Goal: Task Accomplishment & Management: Use online tool/utility

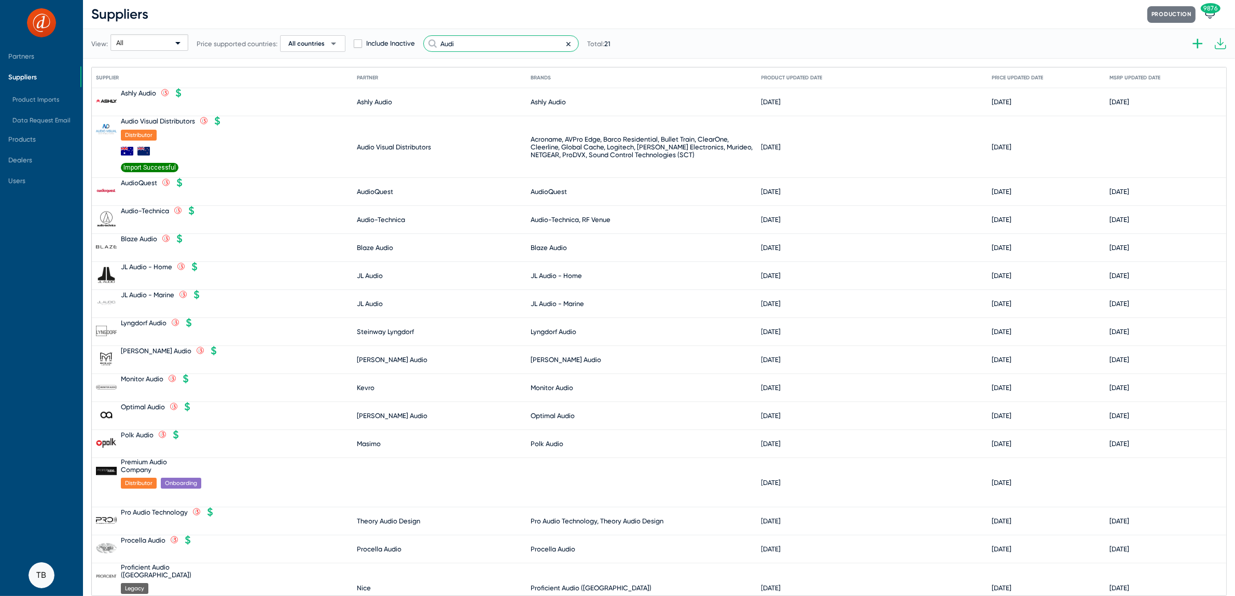
click at [460, 47] on input "Audi" at bounding box center [501, 43] width 156 height 17
drag, startPoint x: 538, startPoint y: 45, endPoint x: 266, endPoint y: 29, distance: 272.9
click at [274, 35] on div "View: All Price supported countries: All countries arrow_drop_down Include Inac…" at bounding box center [350, 43] width 519 height 51
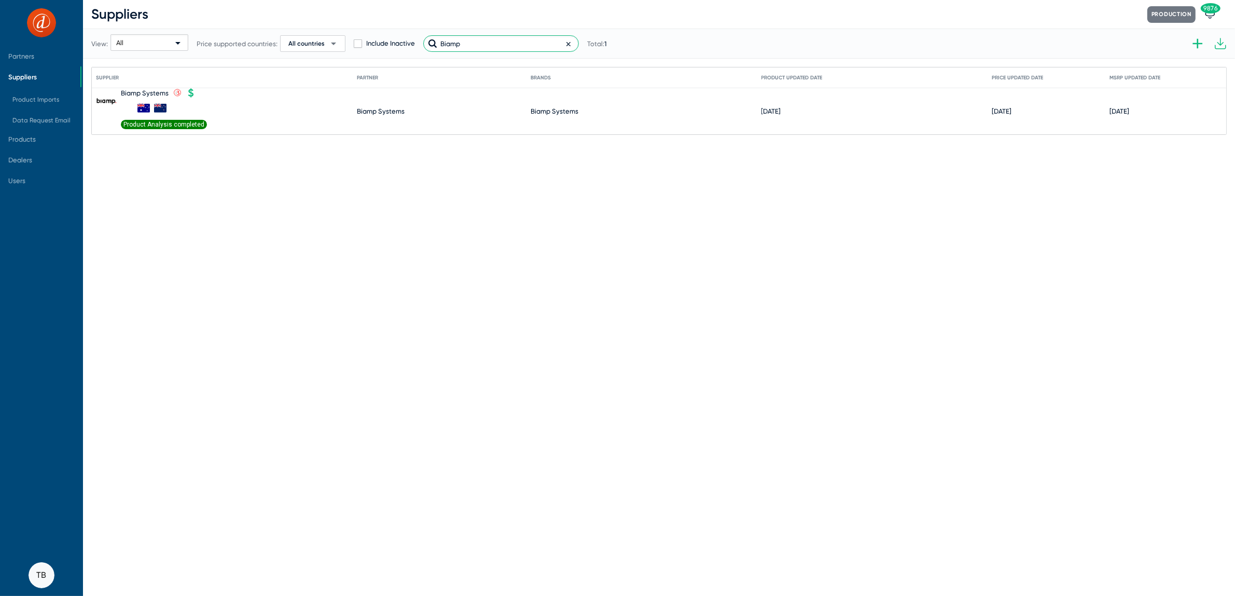
click at [492, 41] on input "Biamp" at bounding box center [501, 43] width 156 height 17
drag, startPoint x: 492, startPoint y: 41, endPoint x: 354, endPoint y: 29, distance: 138.5
click at [358, 30] on div "View: All Price supported countries: All countries arrow_drop_down Include Inac…" at bounding box center [349, 43] width 516 height 51
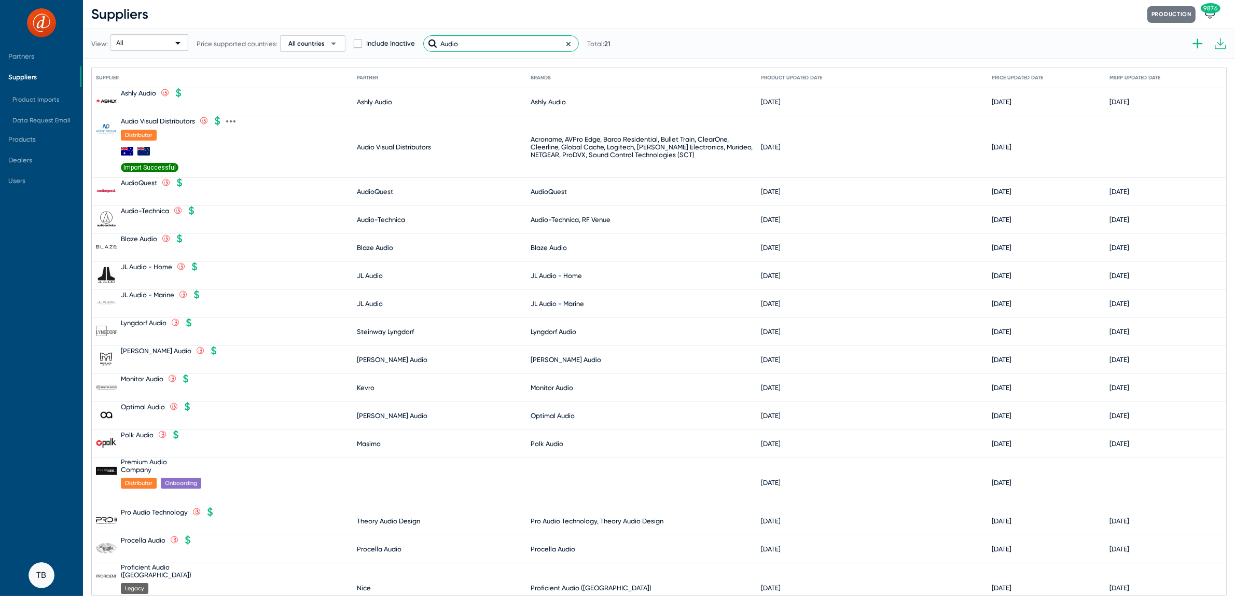
type input "Audio"
click at [233, 122] on icon at bounding box center [230, 121] width 9 height 9
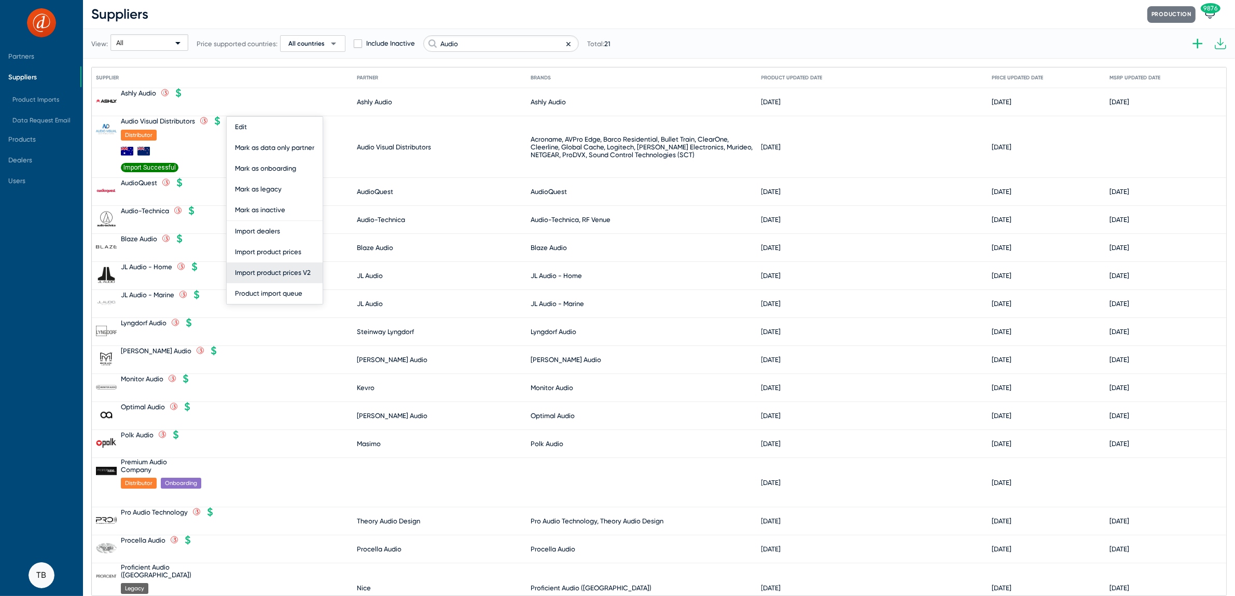
click at [302, 273] on button "Import product prices V2" at bounding box center [275, 273] width 96 height 21
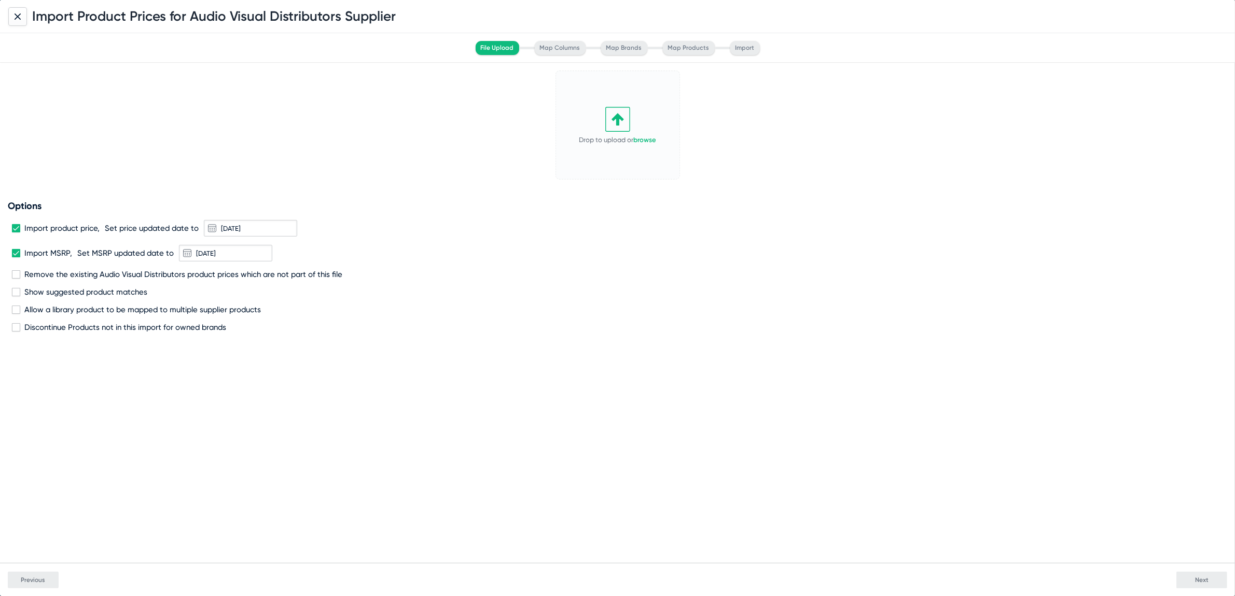
click at [17, 255] on span at bounding box center [16, 253] width 8 height 8
click at [16, 257] on input "Import MSRP," at bounding box center [16, 257] width 1 height 1
checkbox input "false"
click at [17, 271] on span at bounding box center [16, 274] width 8 height 8
click at [16, 279] on input "Remove the existing Audio Visual Distributors product prices which are not part…" at bounding box center [16, 279] width 1 height 1
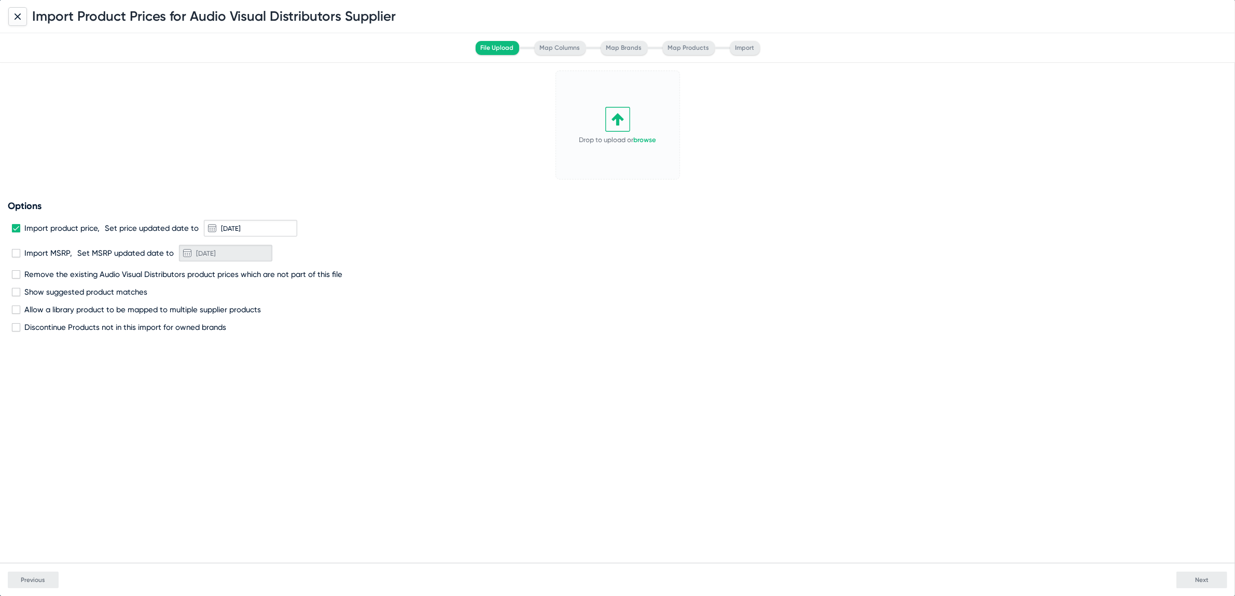
checkbox input "true"
click at [645, 141] on link "browse" at bounding box center [645, 140] width 23 height 8
click at [1197, 578] on span "Next" at bounding box center [1201, 579] width 13 height 7
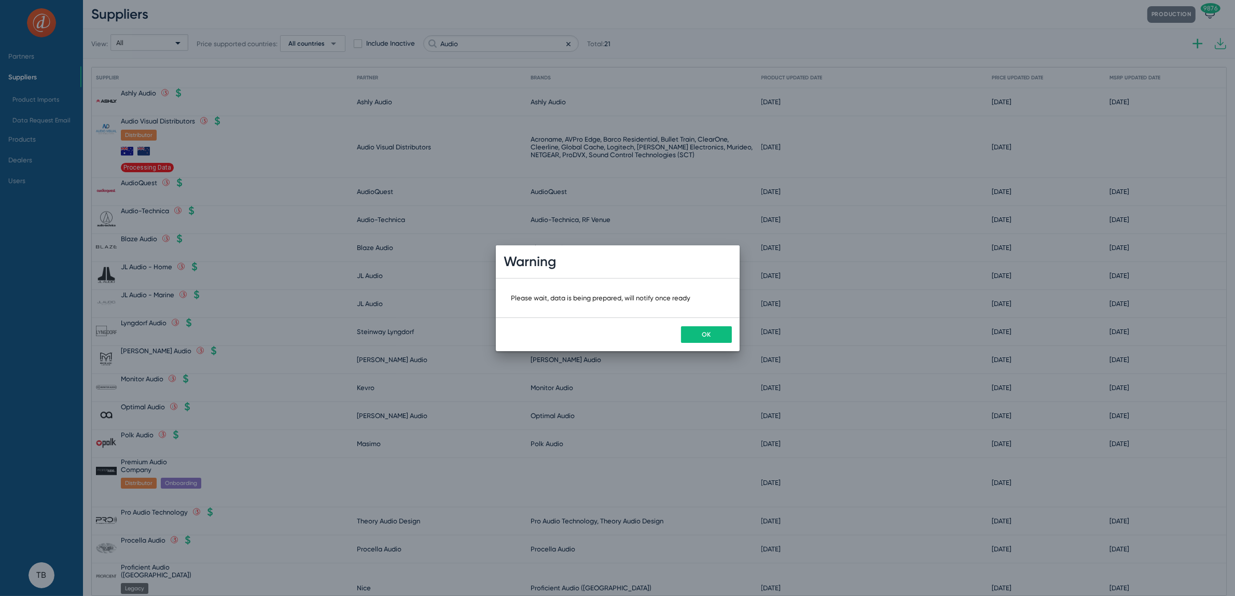
click at [713, 336] on button "OK" at bounding box center [706, 334] width 51 height 17
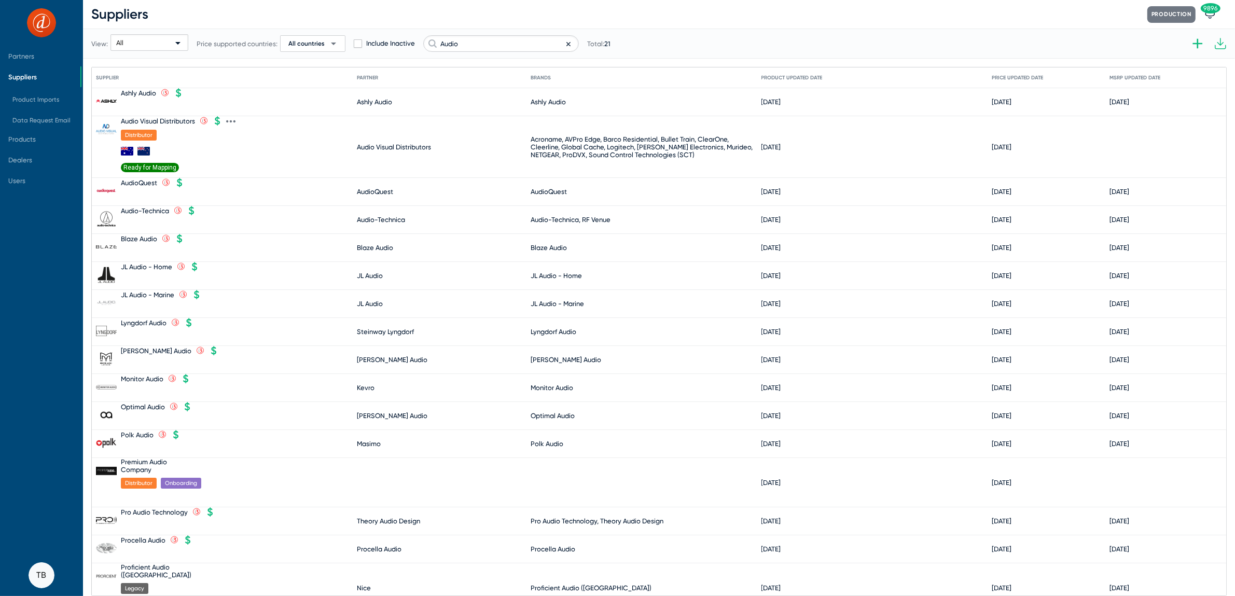
click at [153, 163] on span "Ready for Mapping" at bounding box center [150, 167] width 58 height 9
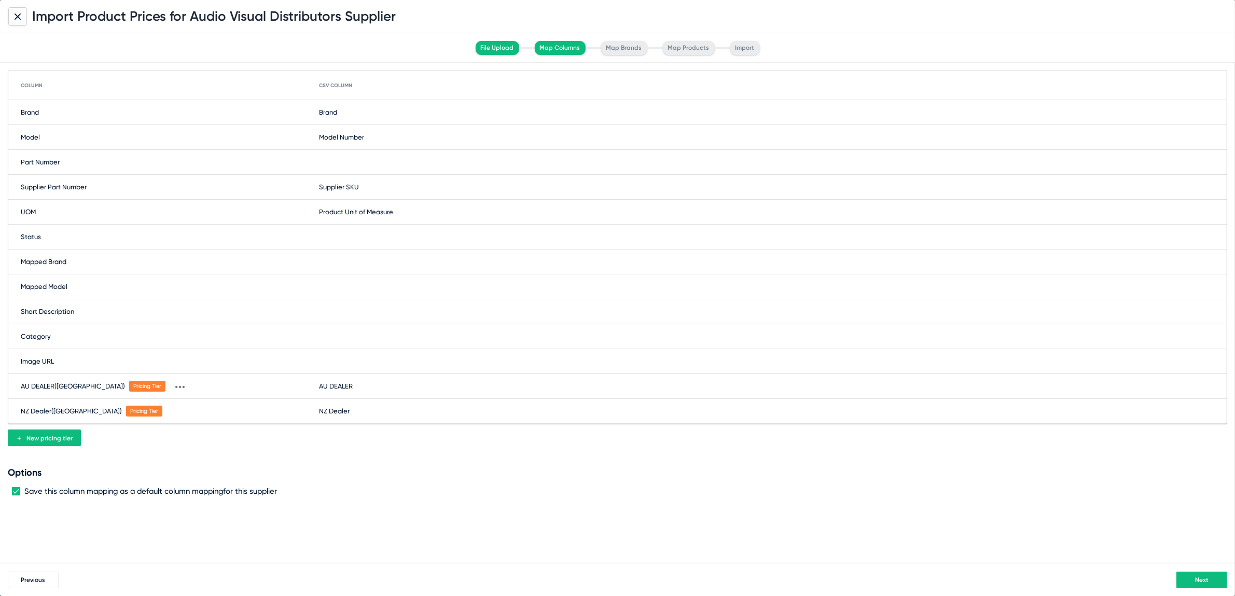
click at [1212, 583] on button "Next" at bounding box center [1202, 580] width 51 height 17
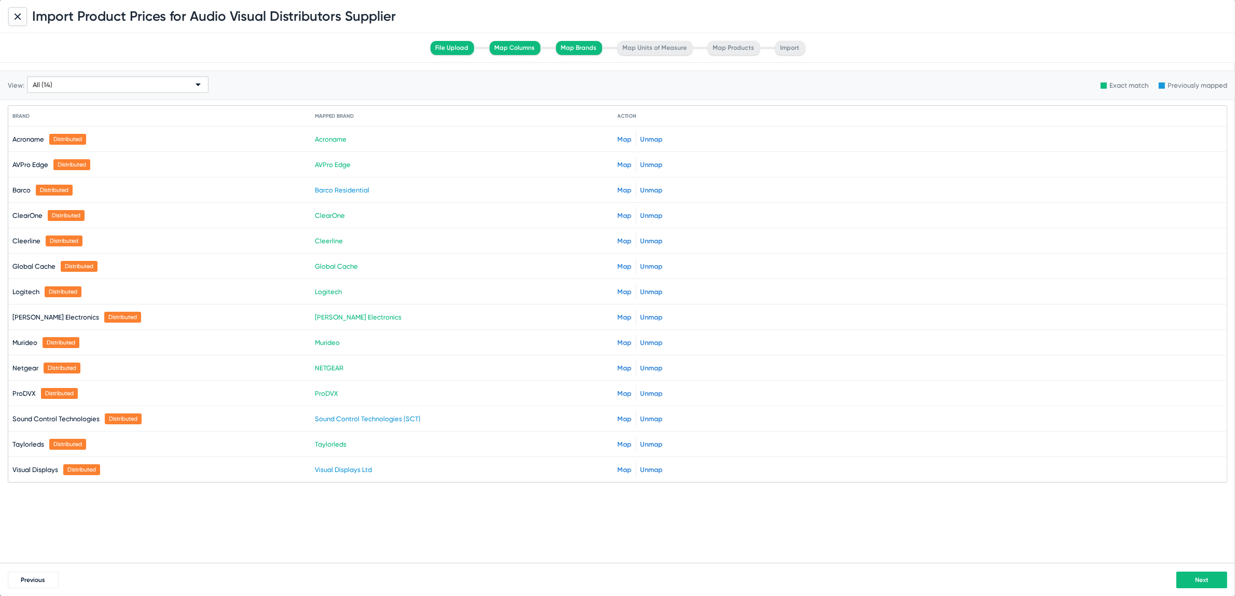
click at [1213, 579] on button "Next" at bounding box center [1202, 580] width 51 height 17
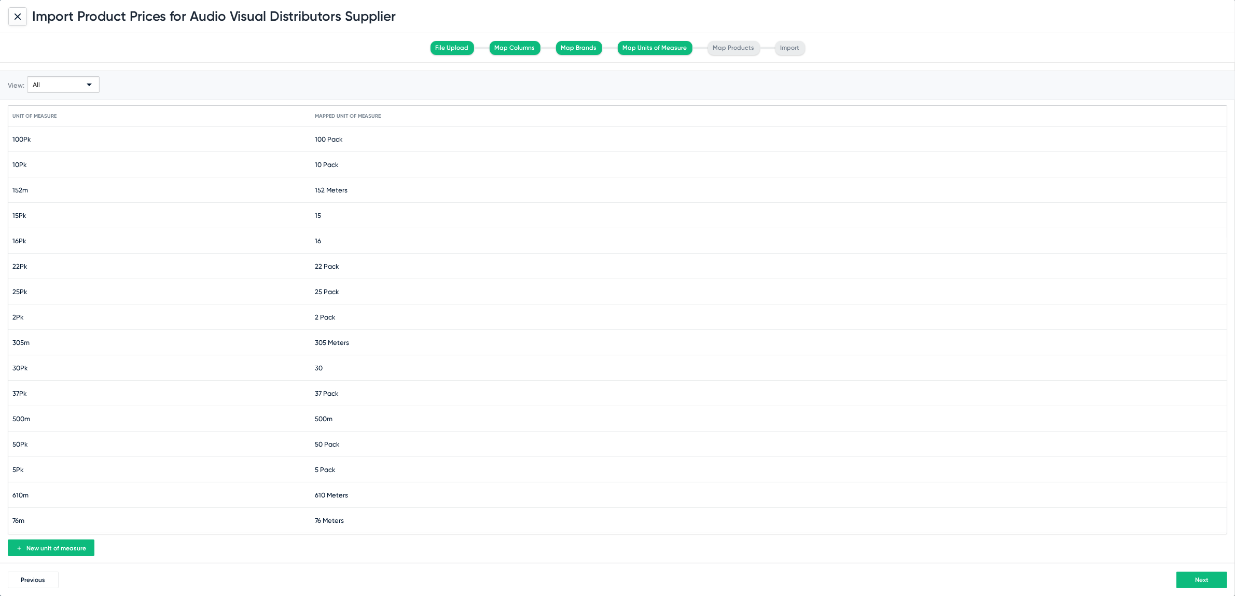
click at [1213, 579] on button "Next" at bounding box center [1202, 580] width 51 height 17
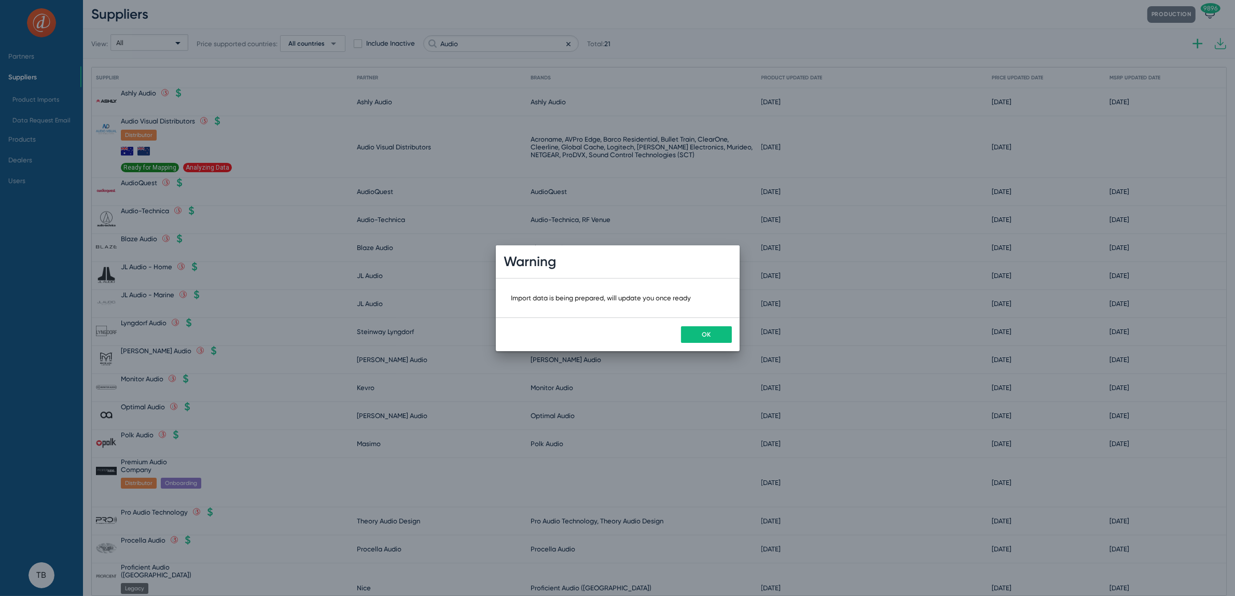
click at [702, 333] on button "OK" at bounding box center [706, 334] width 51 height 17
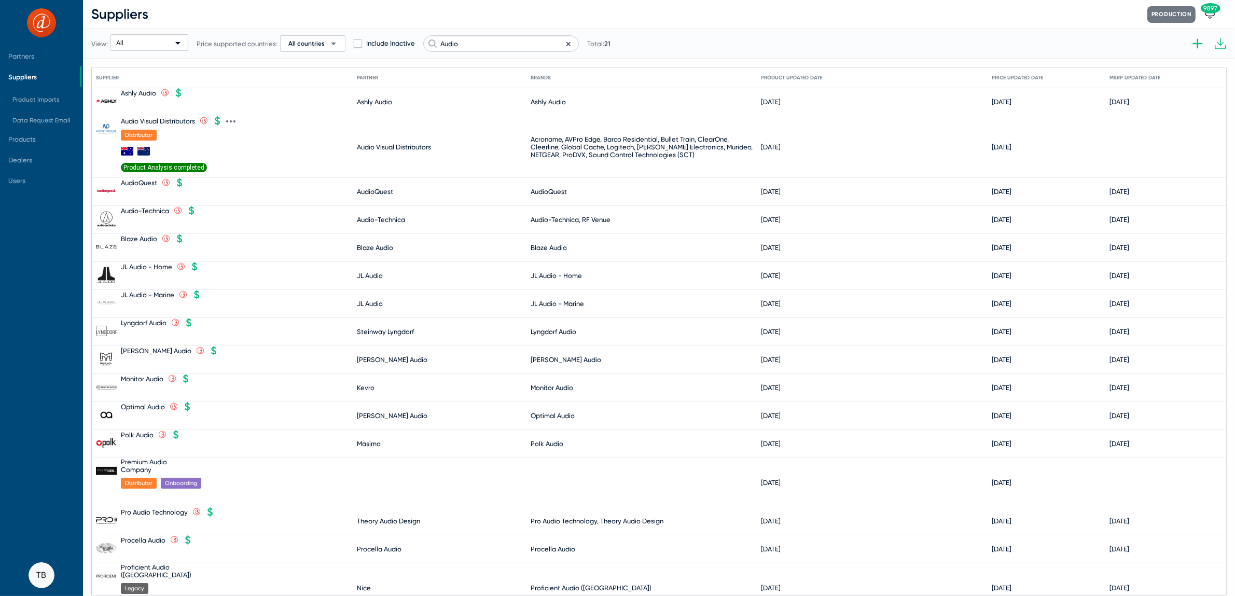
click at [163, 168] on span "Product Analysis completed" at bounding box center [164, 167] width 86 height 9
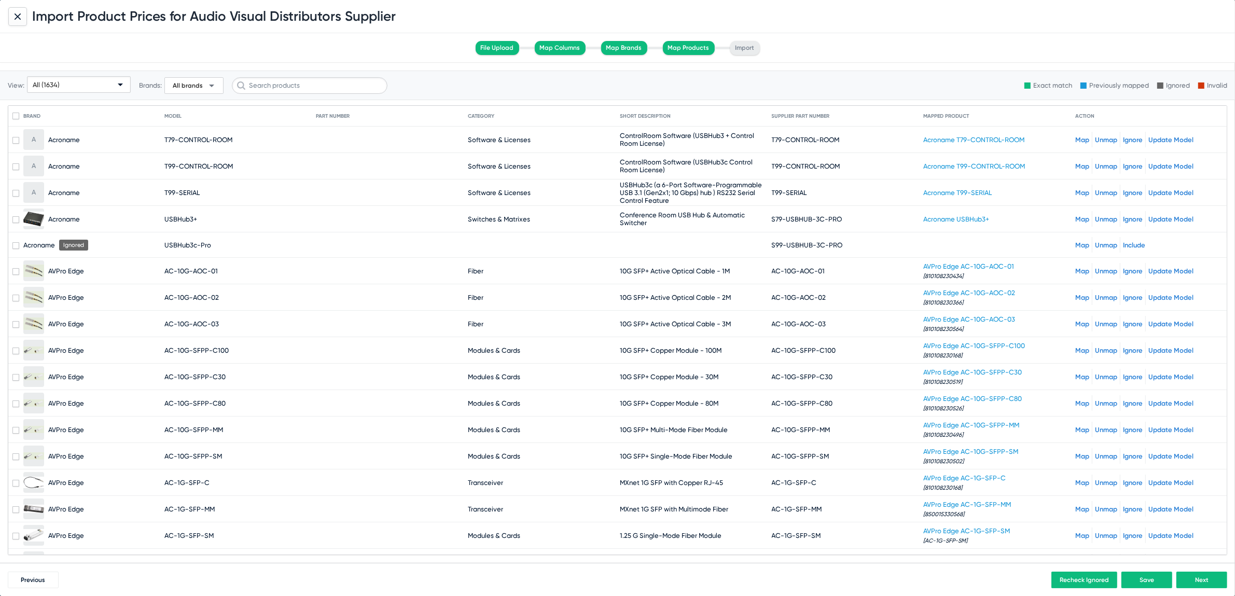
click at [58, 80] on div "All (1634)" at bounding box center [74, 85] width 83 height 17
click at [71, 167] on span "Unmapped (154)" at bounding box center [79, 165] width 99 height 20
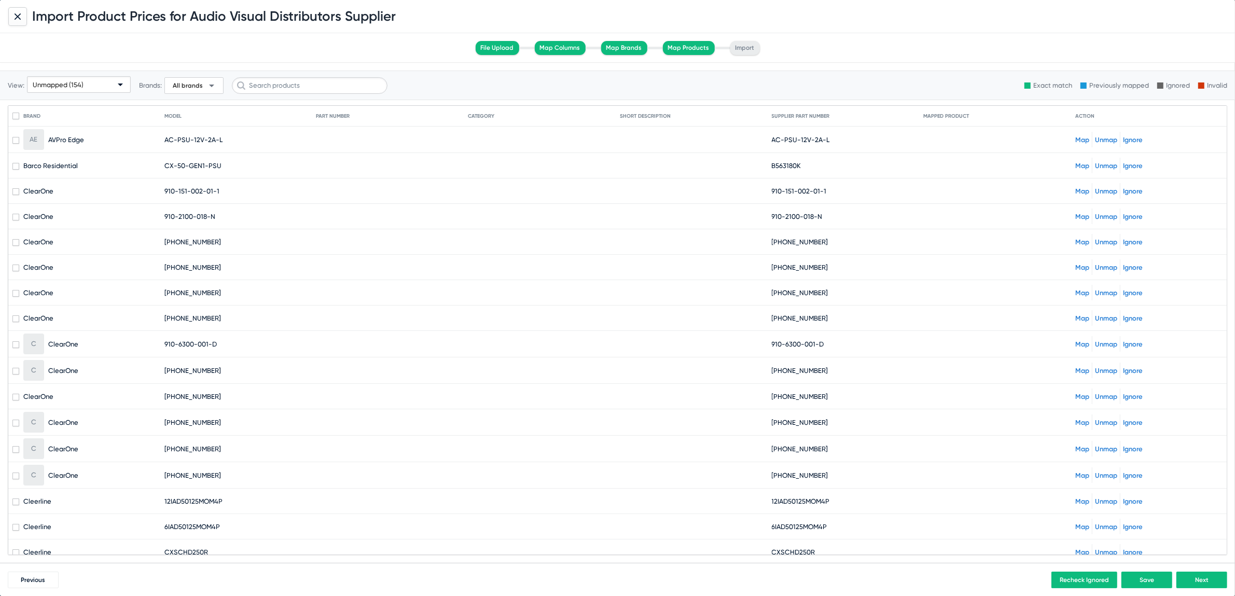
click at [1076, 190] on link "Map" at bounding box center [1083, 191] width 14 height 8
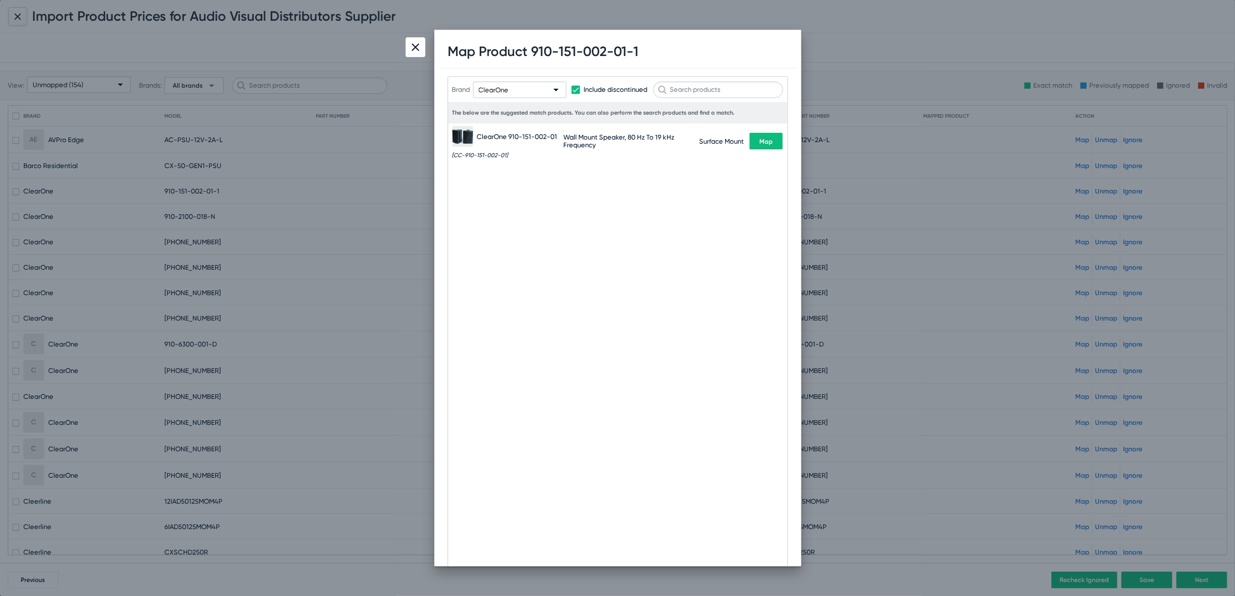
click at [773, 143] on button "Map" at bounding box center [766, 141] width 33 height 17
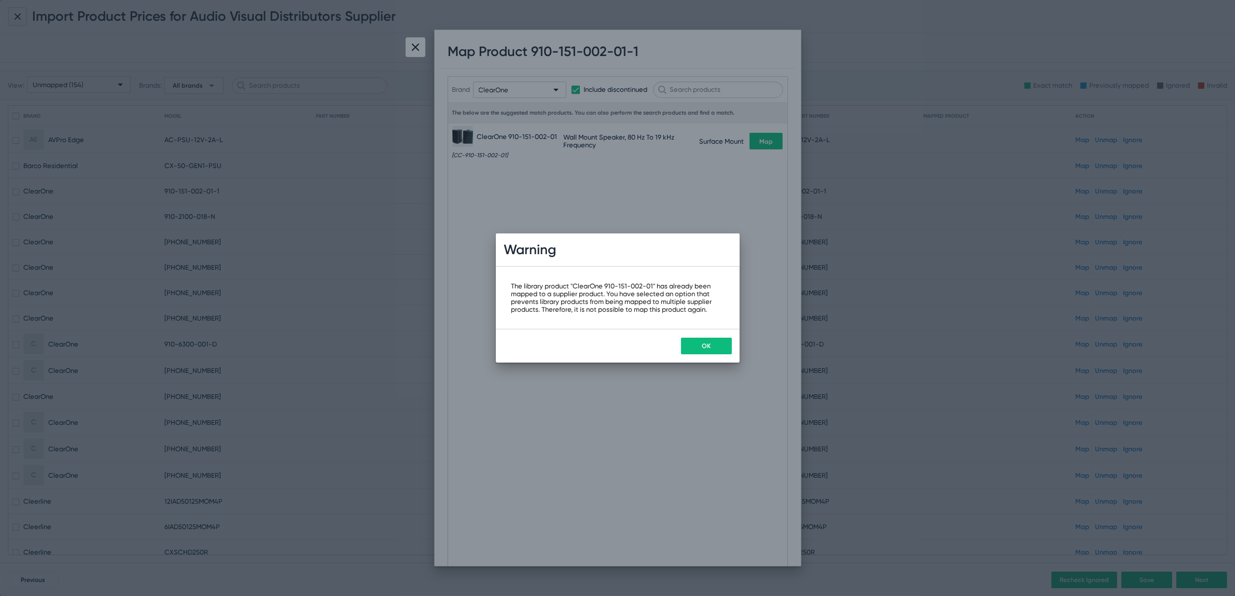
click at [708, 343] on span "OK" at bounding box center [706, 345] width 9 height 7
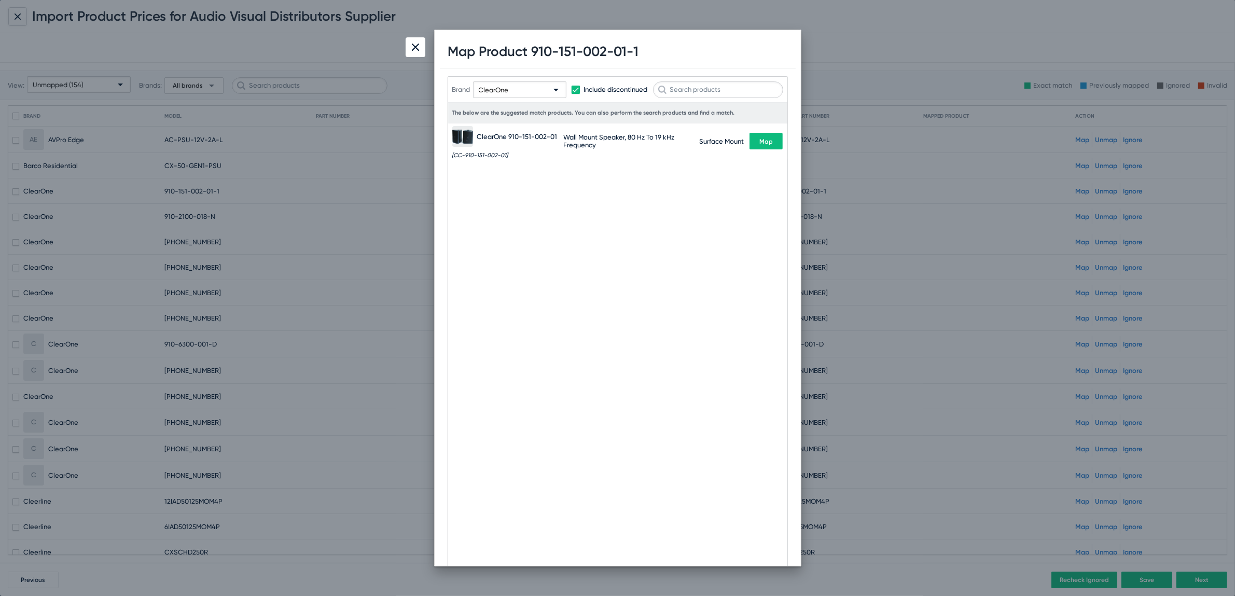
click at [411, 42] on div at bounding box center [416, 47] width 20 height 20
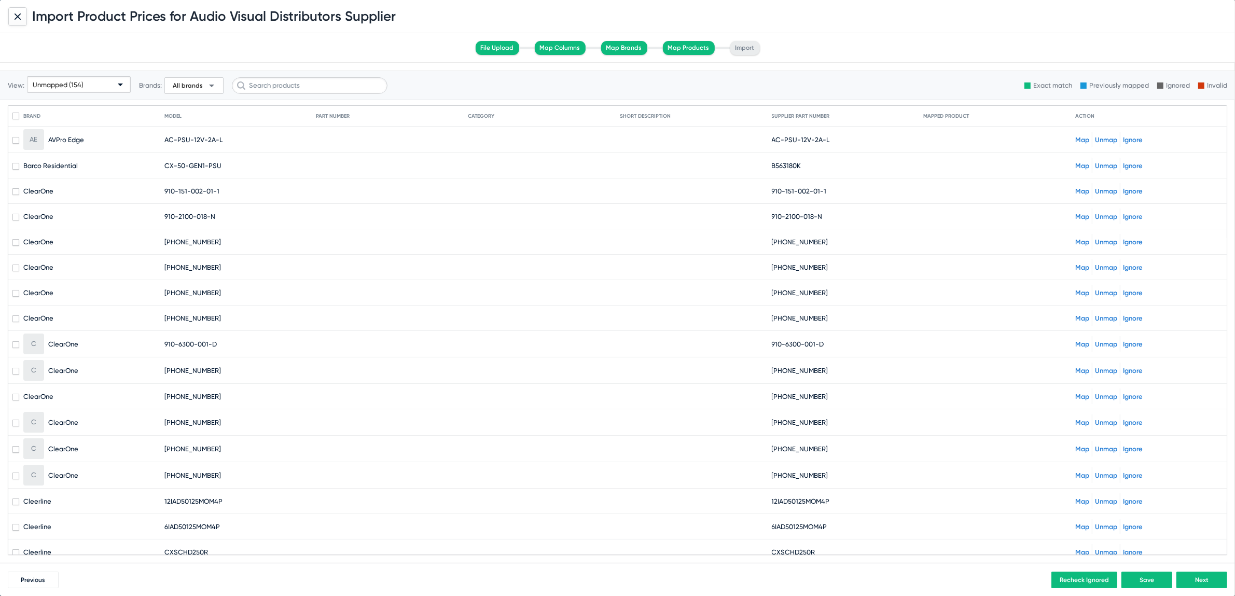
click at [1076, 141] on link "Map" at bounding box center [1083, 140] width 14 height 8
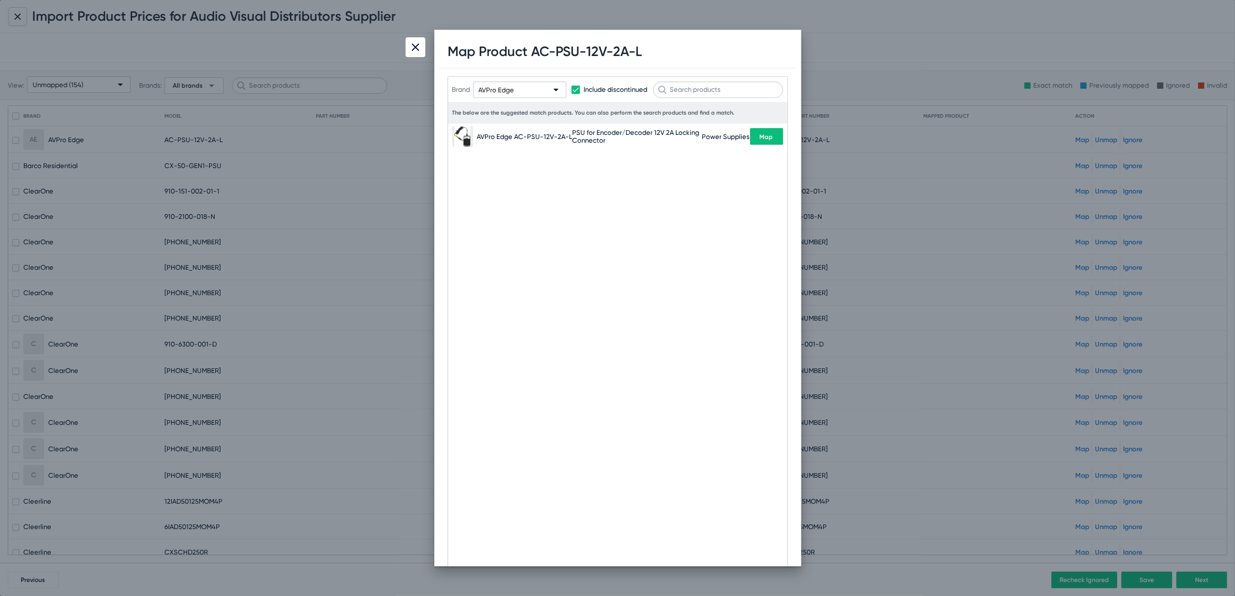
click at [776, 133] on button "Map" at bounding box center [766, 136] width 33 height 17
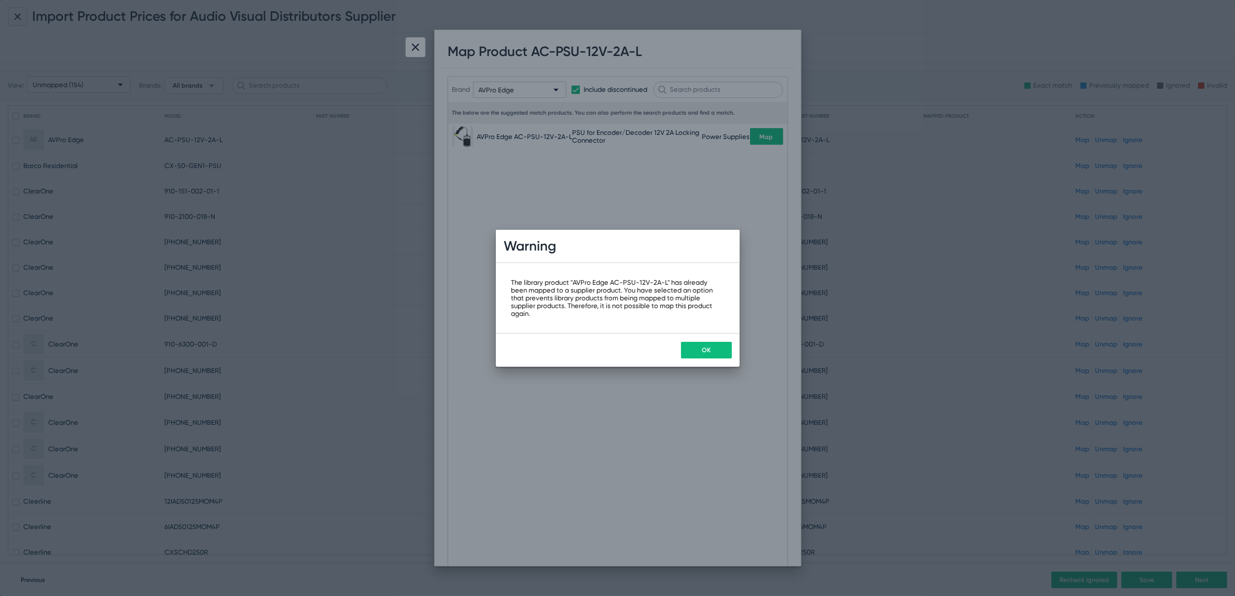
click at [703, 341] on div "OK" at bounding box center [618, 350] width 244 height 34
click at [710, 353] on button "OK" at bounding box center [706, 350] width 51 height 17
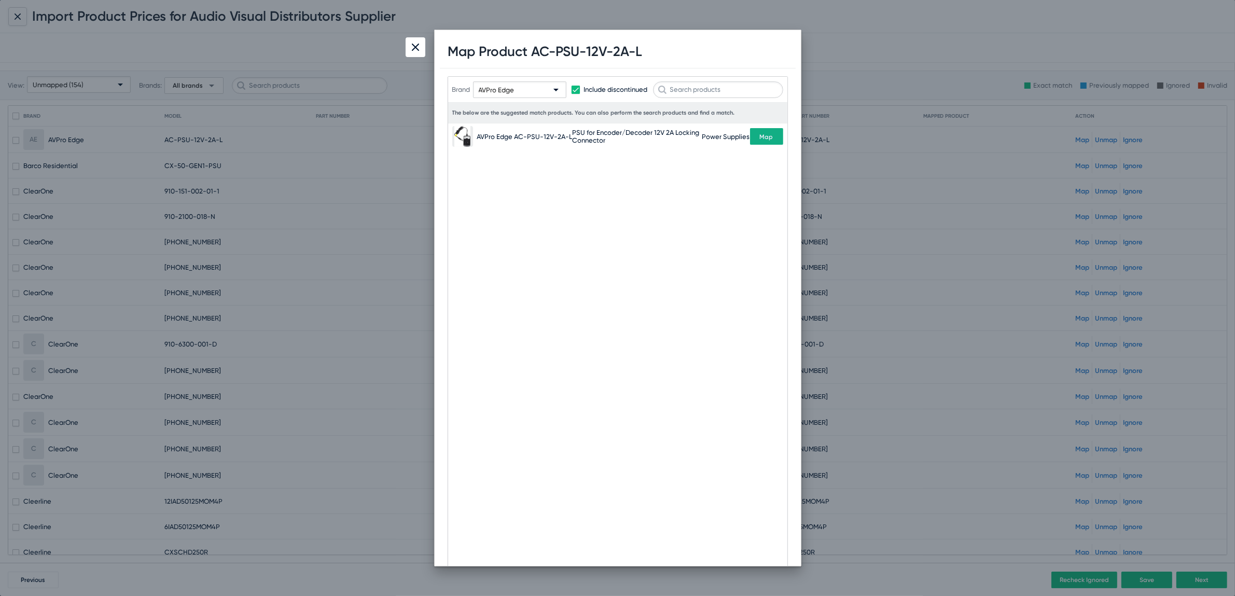
click at [414, 52] on div at bounding box center [416, 47] width 20 height 20
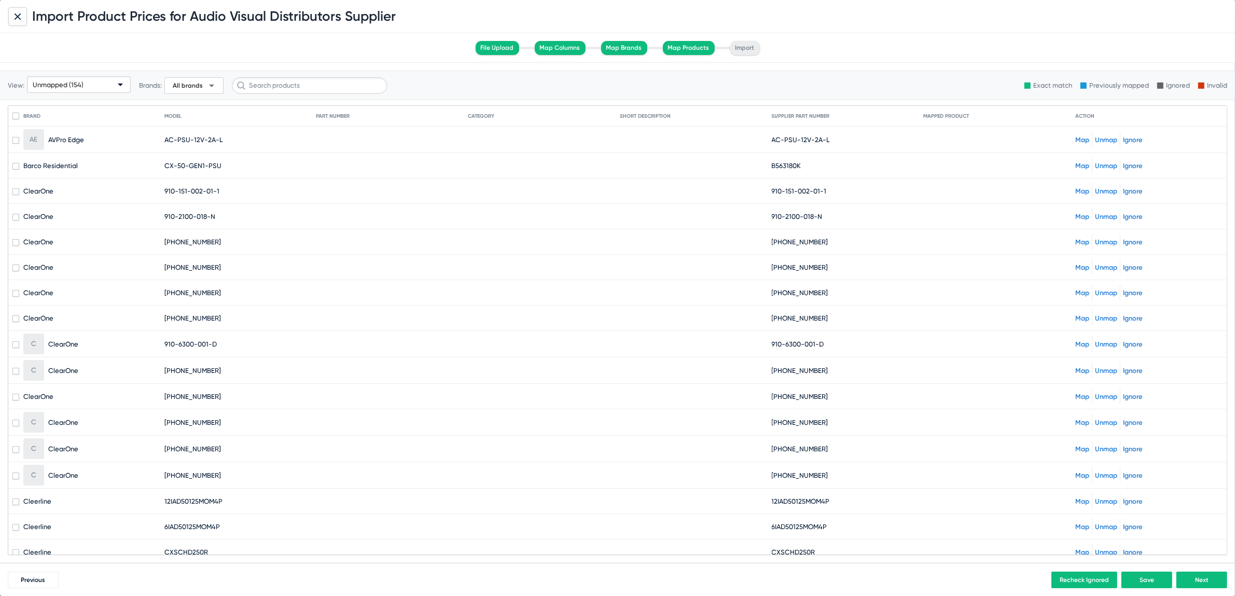
drag, startPoint x: 160, startPoint y: 139, endPoint x: 233, endPoint y: 137, distance: 72.7
click at [233, 137] on mat-row "AE AVPro Edge AC-PSU-12V-2A-L AC-PSU-12V-2A-L Map Unmap Ignore" at bounding box center [617, 140] width 1219 height 26
copy mat-row "AC-PSU-12V-2A-L"
click at [107, 91] on div "Unmapped (154)" at bounding box center [74, 85] width 83 height 17
click at [60, 106] on span "All (1634)" at bounding box center [79, 104] width 99 height 20
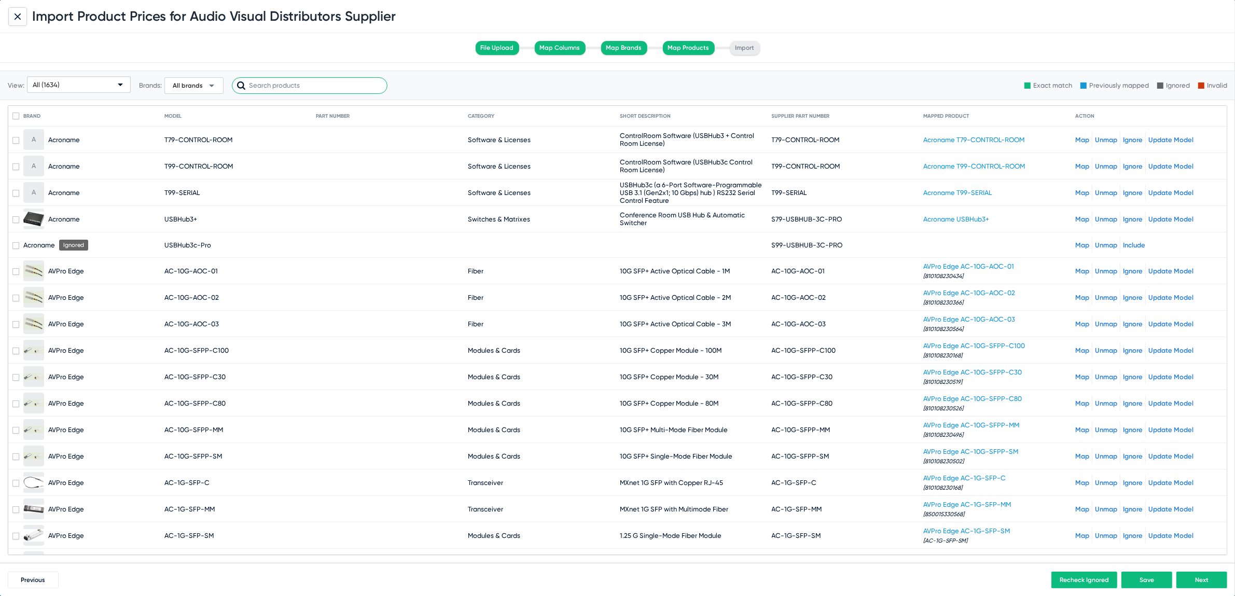
click at [289, 88] on input "text" at bounding box center [310, 85] width 156 height 17
paste input "AC-PSU-12V-2A-L"
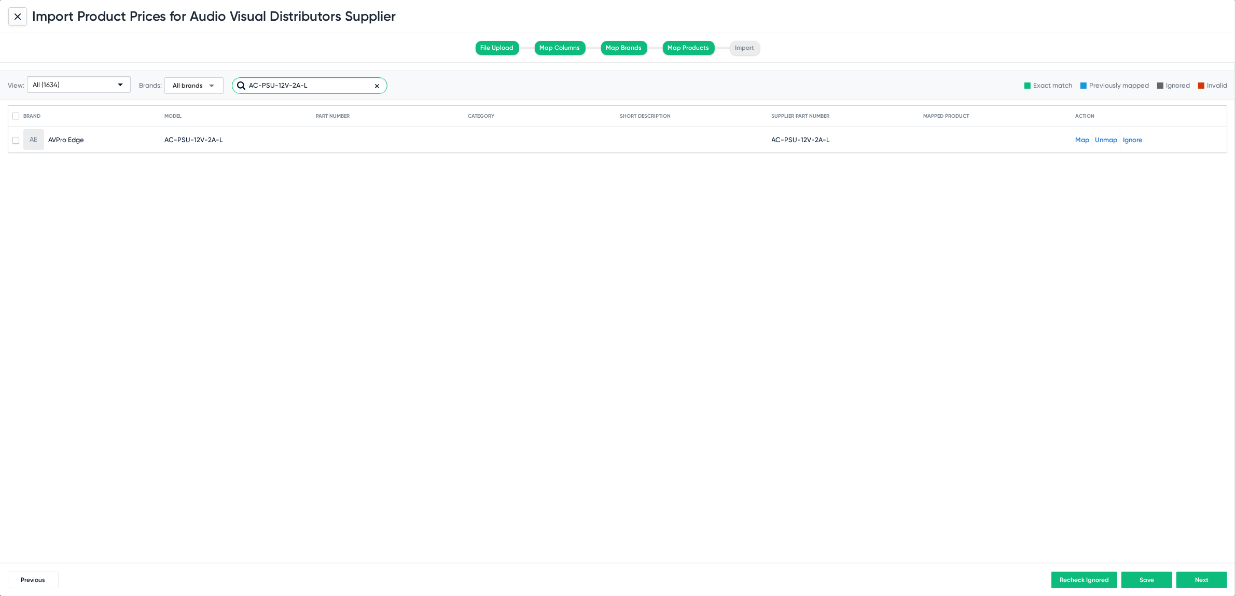
type input "AC-PSU-12V-2A-L"
click at [1077, 140] on link "Map" at bounding box center [1083, 140] width 14 height 8
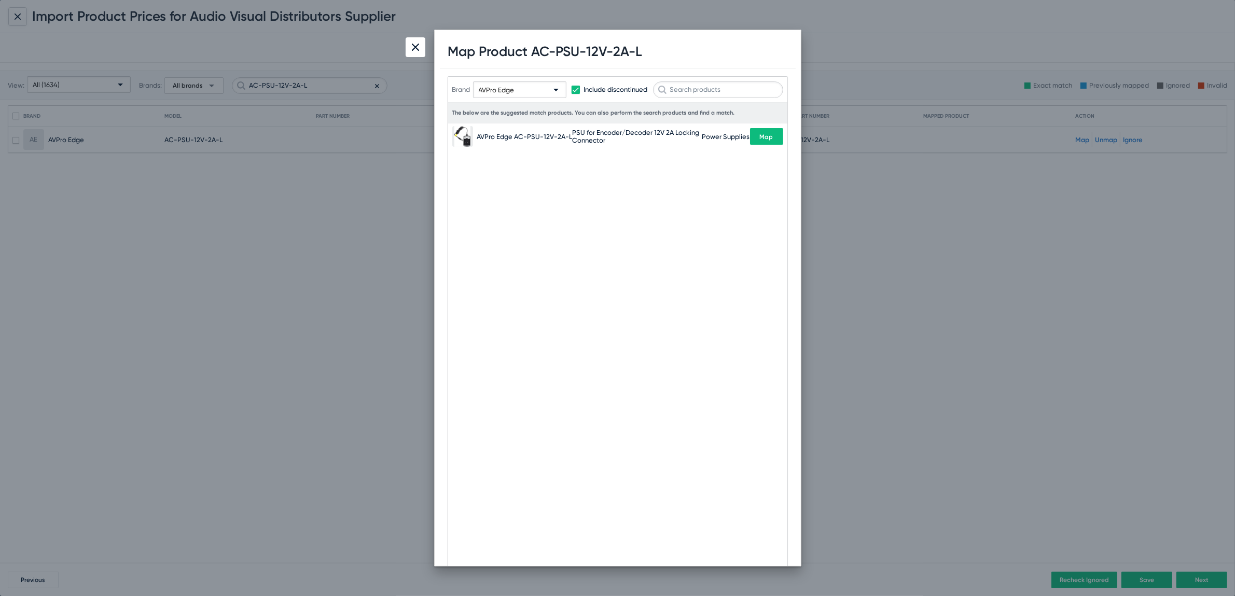
click at [757, 138] on button "Map" at bounding box center [766, 136] width 33 height 17
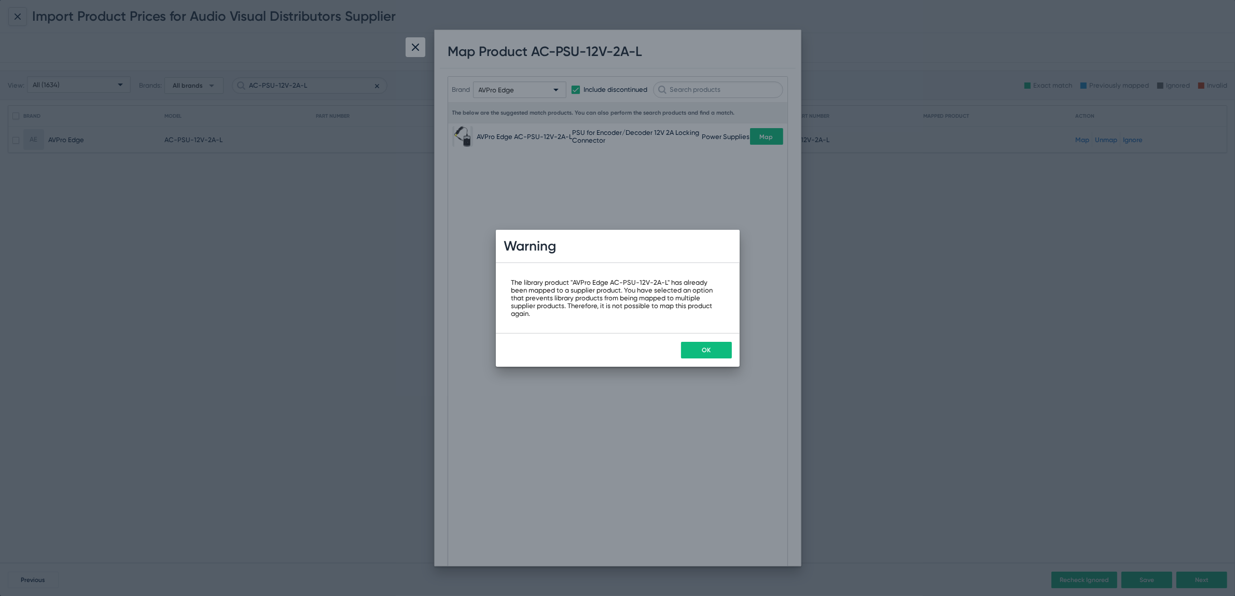
click at [699, 350] on button "OK" at bounding box center [706, 350] width 51 height 17
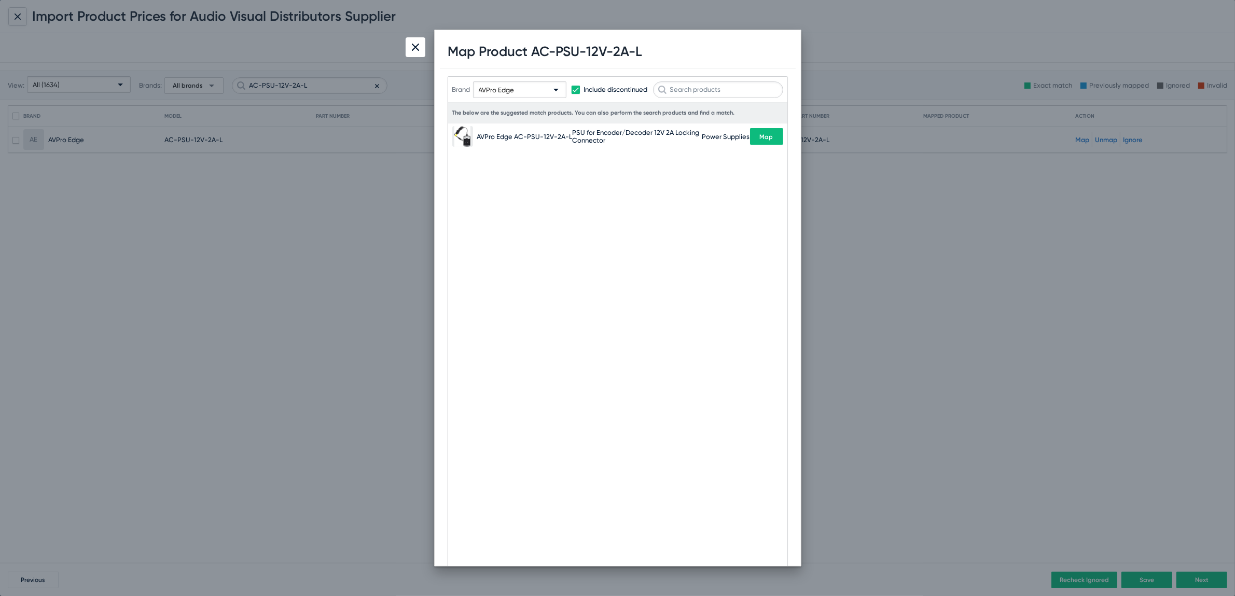
click at [423, 53] on div at bounding box center [416, 47] width 20 height 20
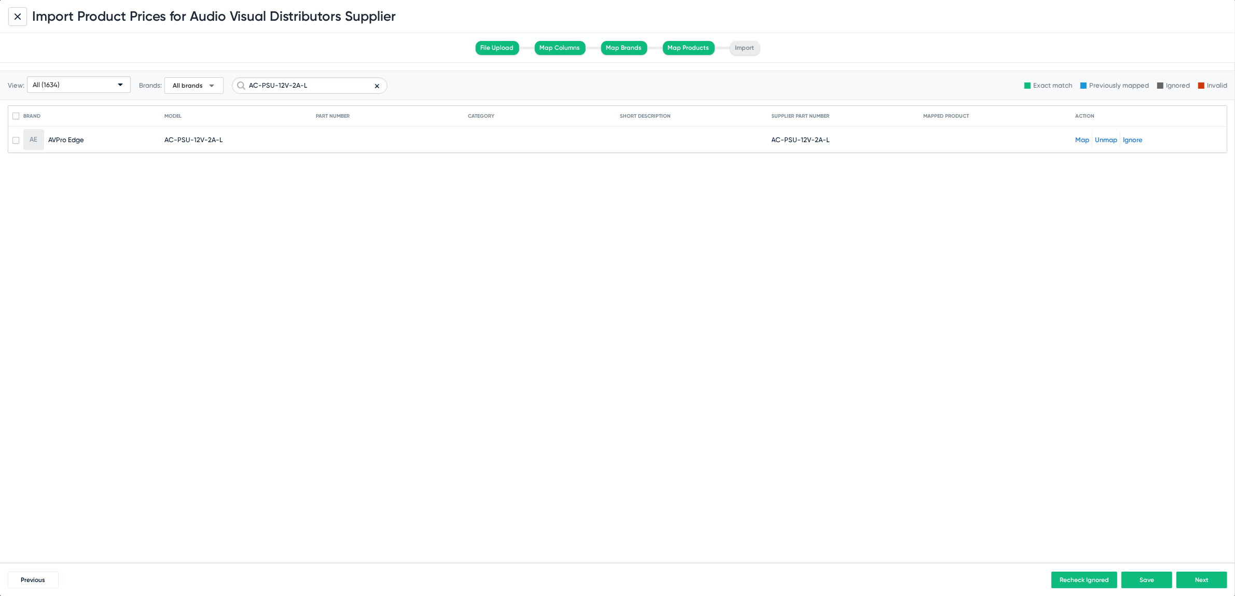
click at [377, 87] on icon at bounding box center [377, 86] width 4 height 12
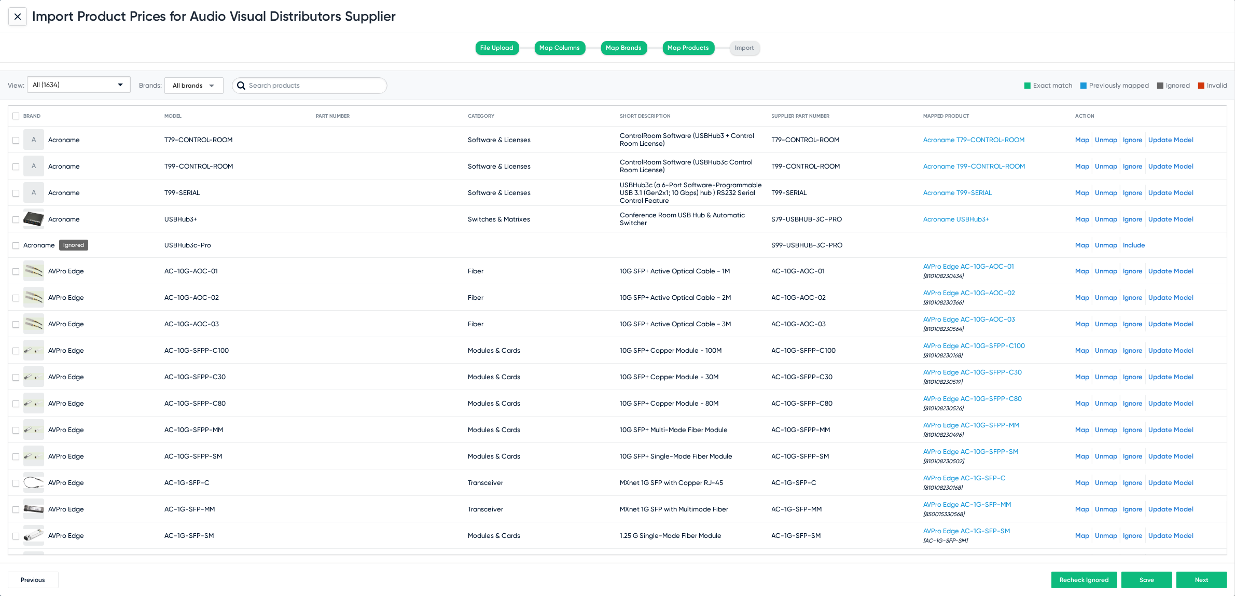
click at [899, 232] on mat-cell "S99-USBHUB-3C-PRO" at bounding box center [848, 244] width 152 height 25
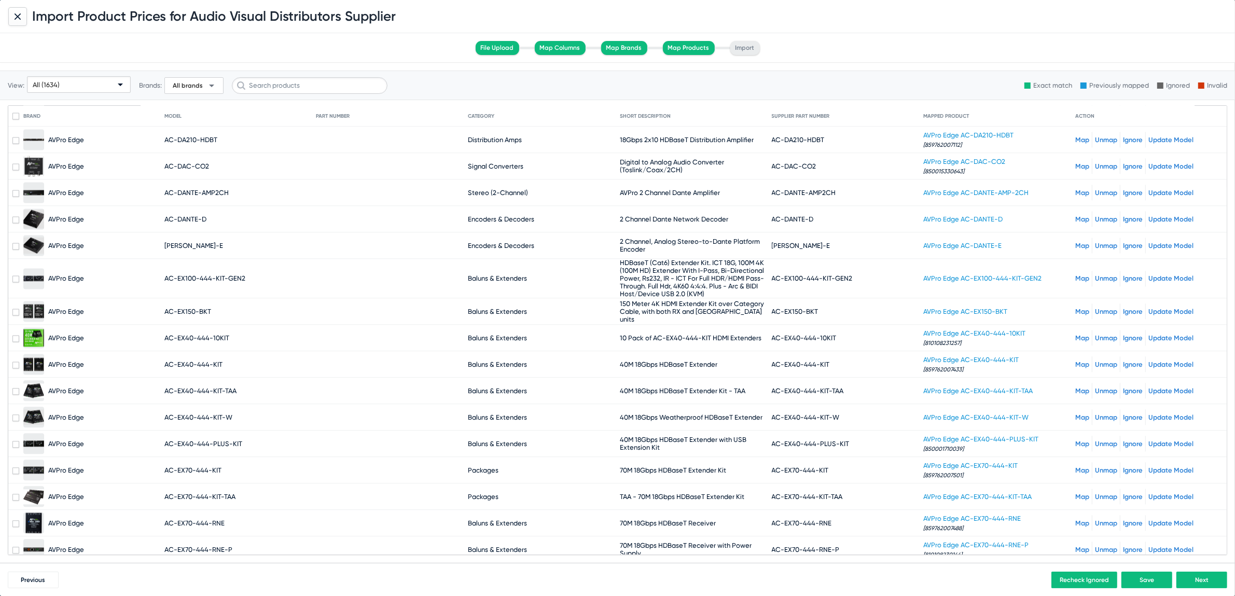
scroll to position [2820, 0]
click at [900, 205] on mat-cell "AC-DANTE-D" at bounding box center [848, 217] width 152 height 25
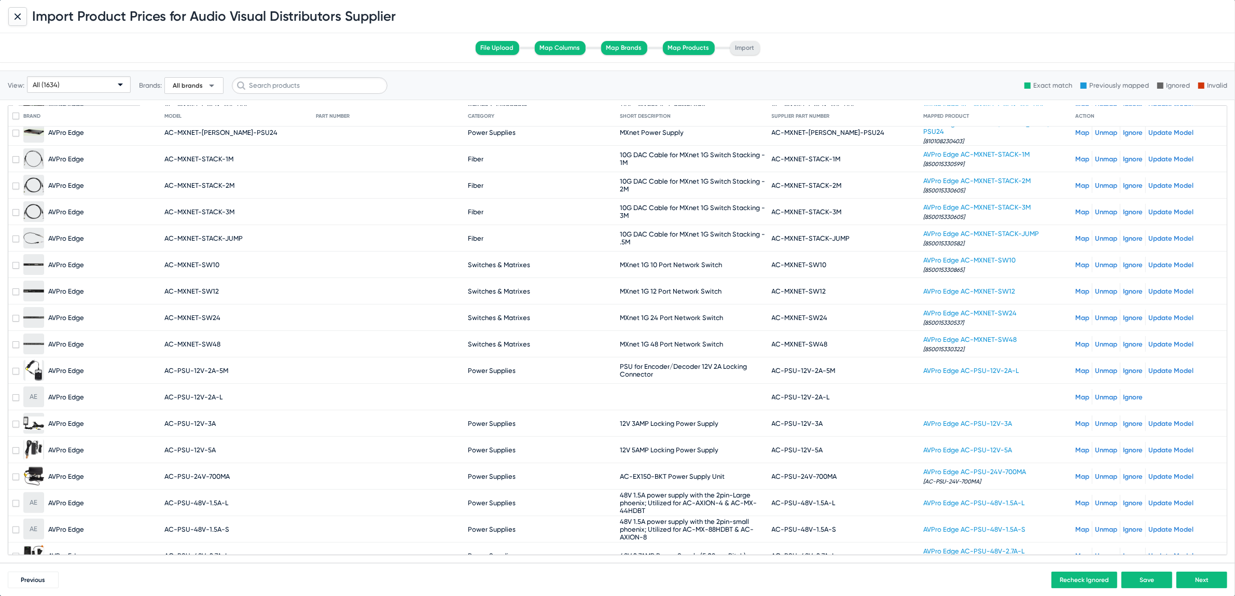
click at [1095, 367] on link "Unmap" at bounding box center [1106, 371] width 22 height 8
click at [1076, 393] on link "Map" at bounding box center [1083, 397] width 14 height 8
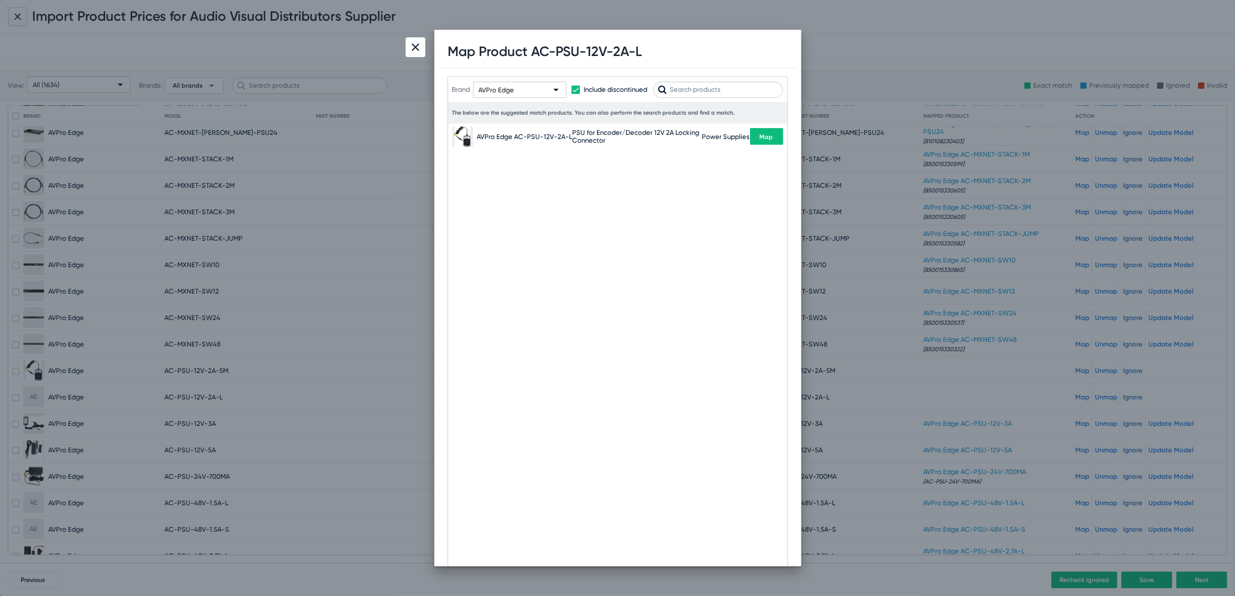
click at [764, 139] on span "Map" at bounding box center [766, 136] width 13 height 7
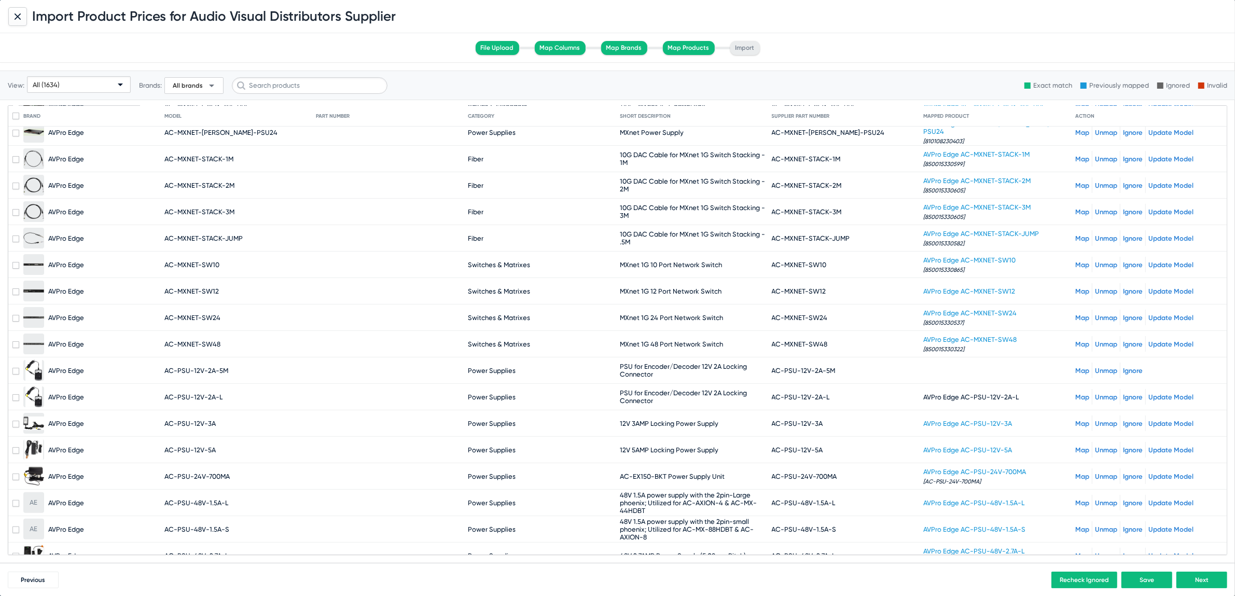
click at [1076, 367] on link "Map" at bounding box center [1083, 371] width 14 height 8
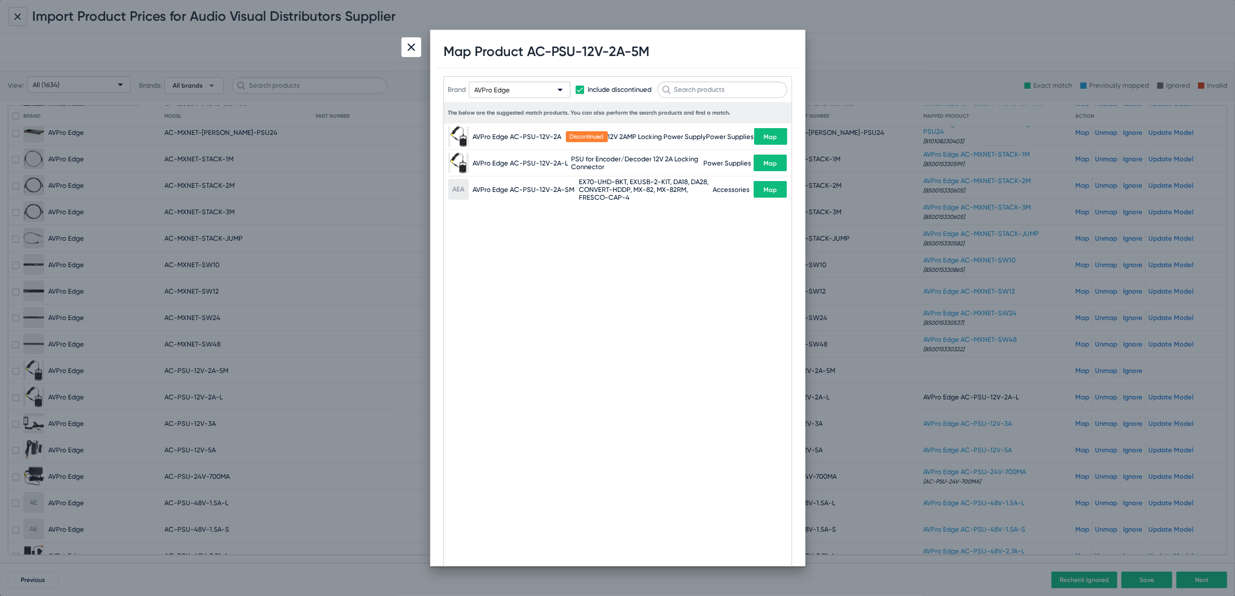
drag, startPoint x: 529, startPoint y: 53, endPoint x: 689, endPoint y: 50, distance: 159.8
click at [689, 50] on div "Map Product AC-PSU-12V-2A-5M" at bounding box center [618, 51] width 364 height 33
copy h1 "AC-PSU-12V-2A-5M"
click at [411, 46] on img at bounding box center [411, 47] width 7 height 7
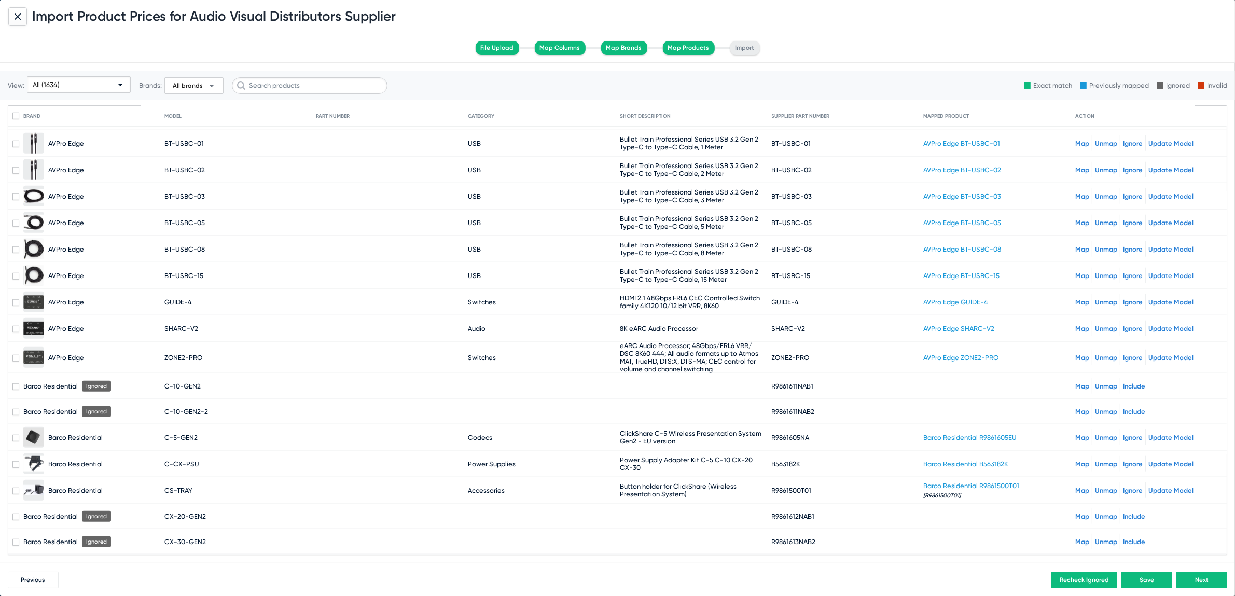
scroll to position [6254, 0]
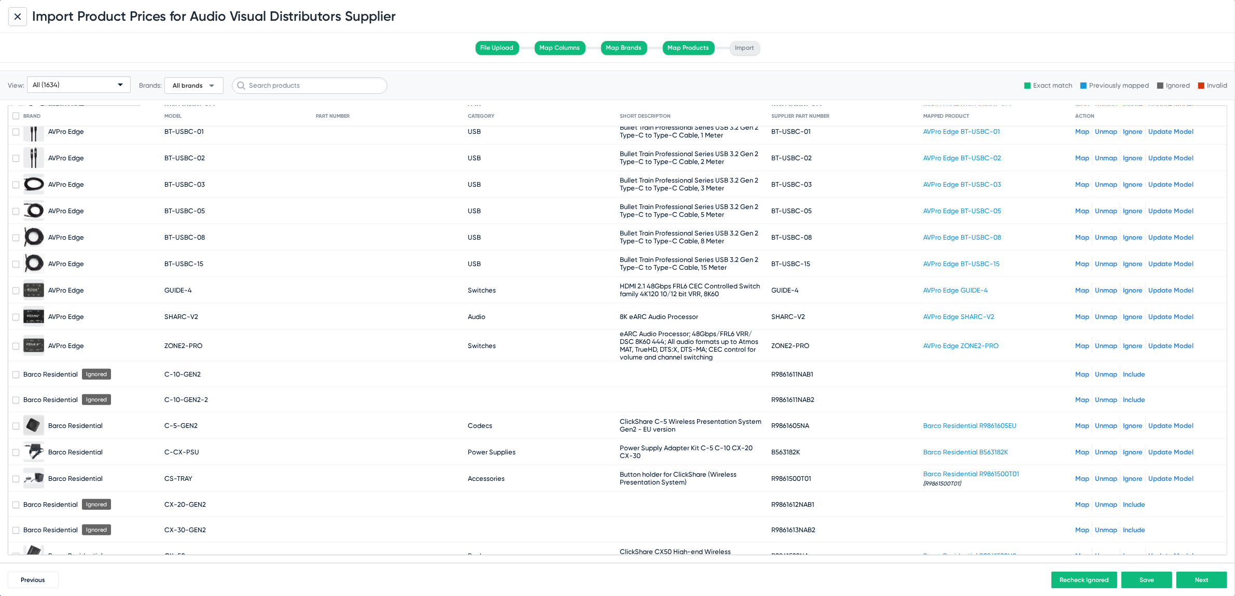
click at [202, 84] on span "All brands arrow_drop_down" at bounding box center [194, 85] width 48 height 12
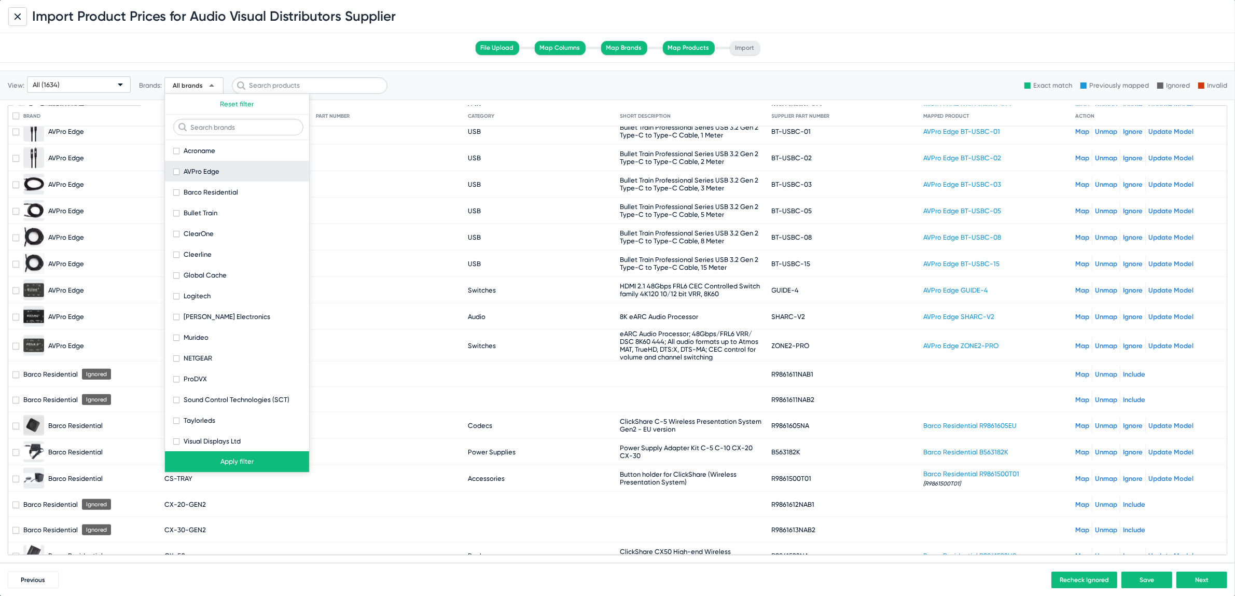
click at [175, 170] on span at bounding box center [176, 172] width 6 height 6
click at [176, 175] on input "AVPro Edge" at bounding box center [176, 175] width 1 height 1
checkbox input "true"
click at [243, 457] on button "Apply filter" at bounding box center [237, 461] width 144 height 21
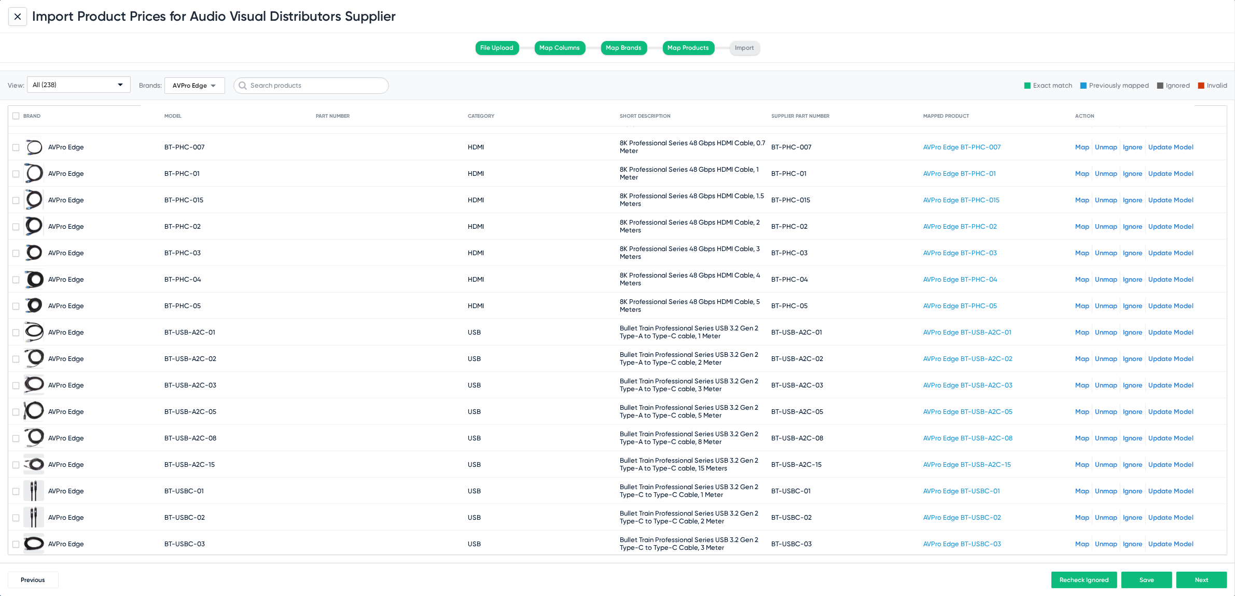
scroll to position [5882, 0]
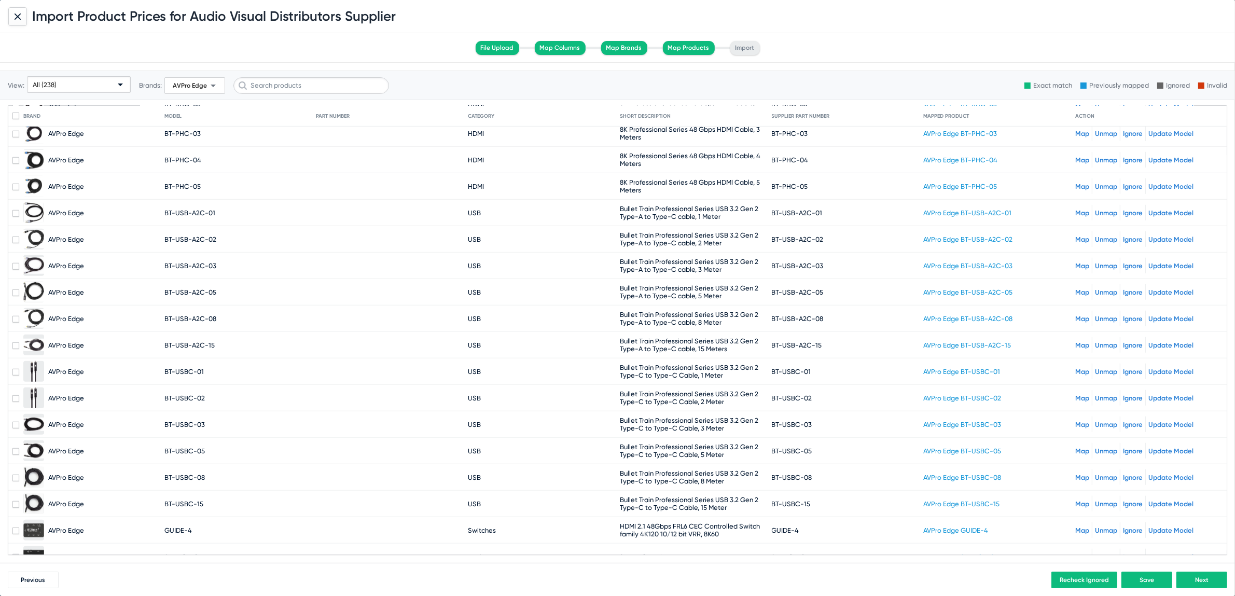
click at [117, 89] on div "All (238)" at bounding box center [79, 85] width 92 height 17
click at [188, 90] on div at bounding box center [617, 298] width 1235 height 596
click at [188, 90] on span "AVPro Edge arrow_drop_down" at bounding box center [194, 85] width 49 height 12
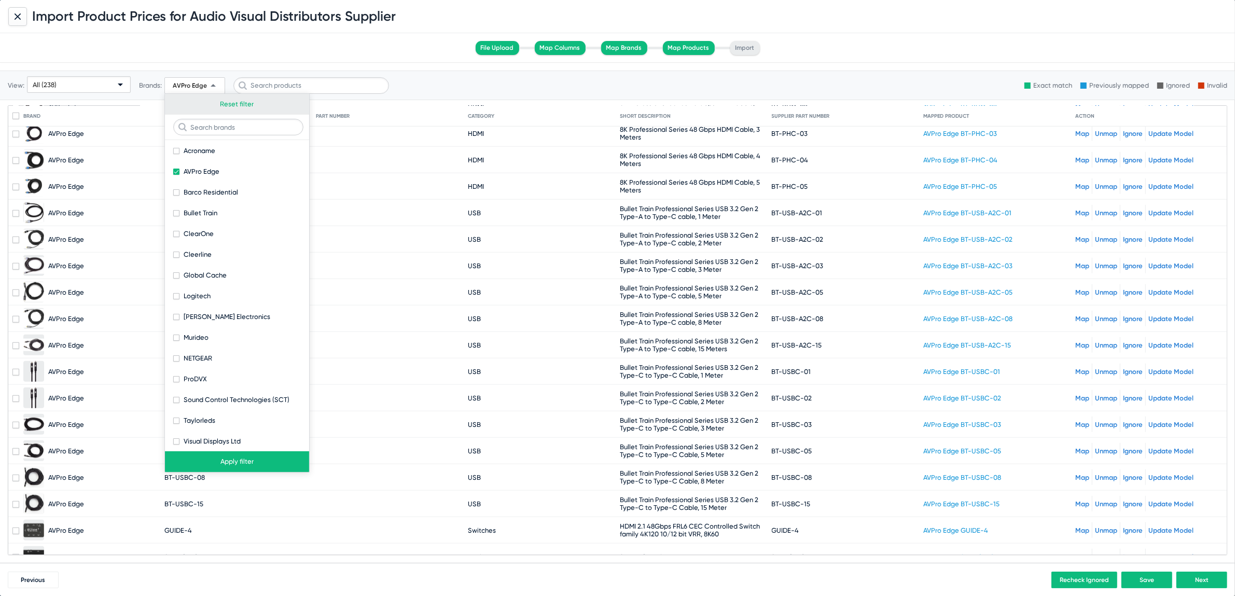
click at [240, 107] on button "Reset filter" at bounding box center [237, 104] width 144 height 21
checkbox input "false"
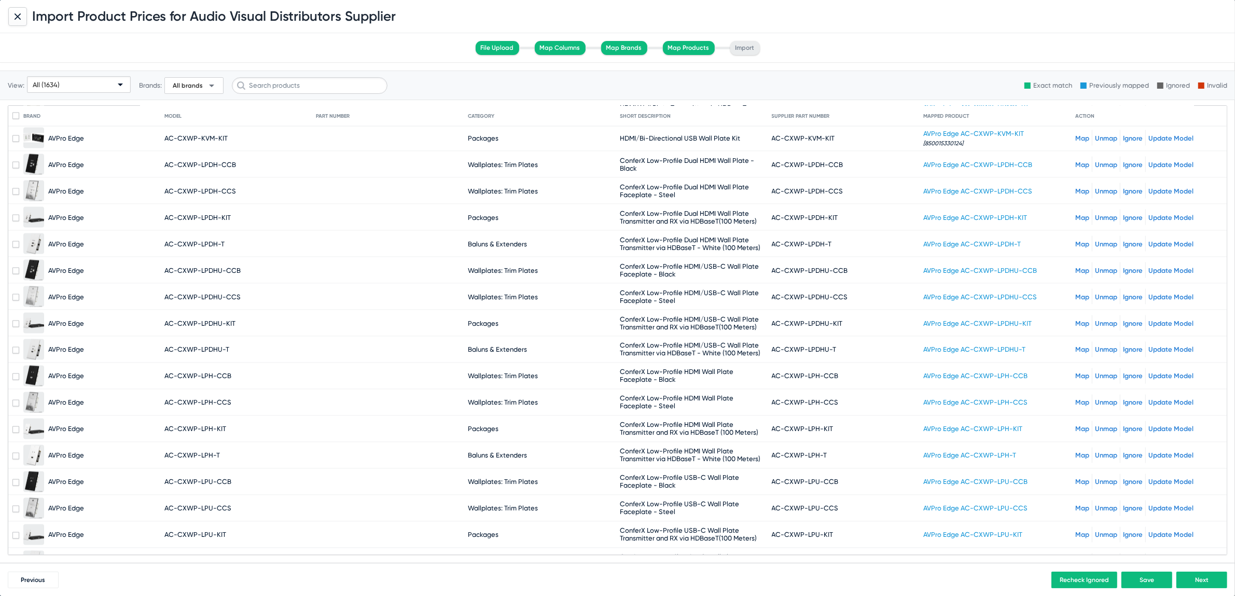
click at [102, 85] on div "All (1634)" at bounding box center [74, 85] width 83 height 17
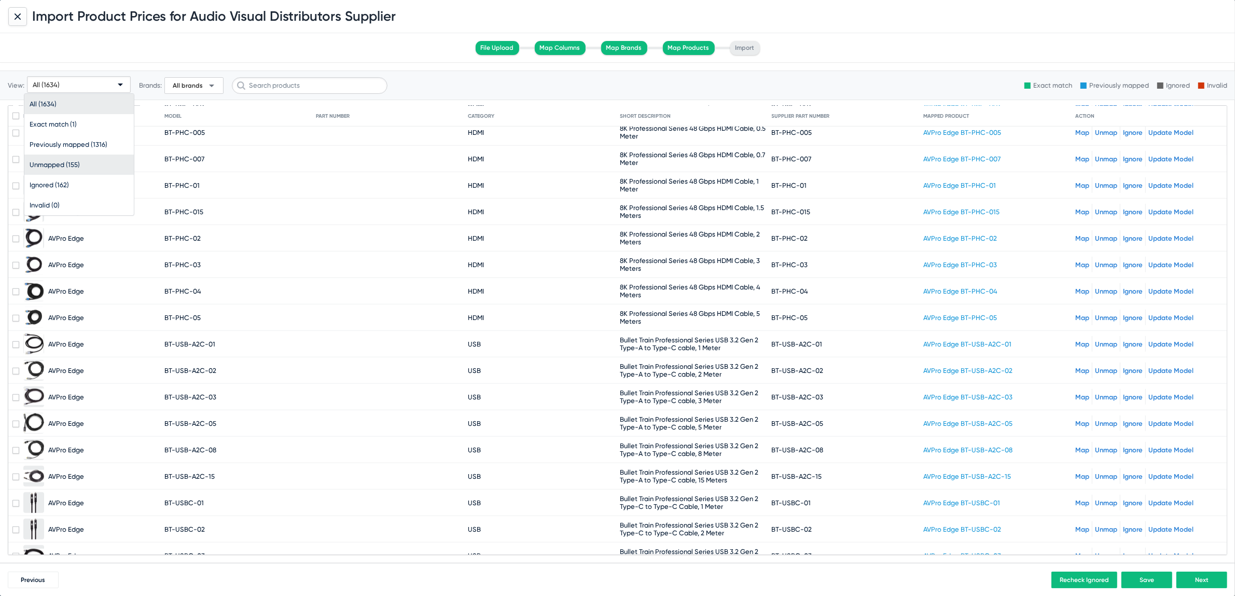
click at [74, 170] on span "Unmapped (155)" at bounding box center [79, 165] width 99 height 20
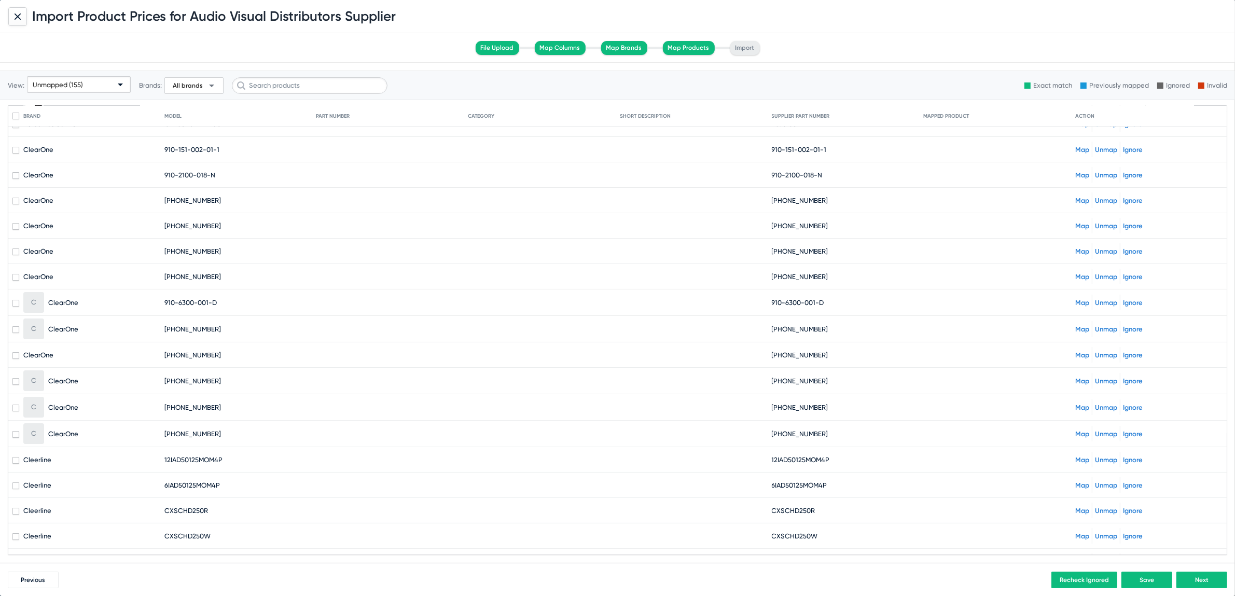
scroll to position [0, 0]
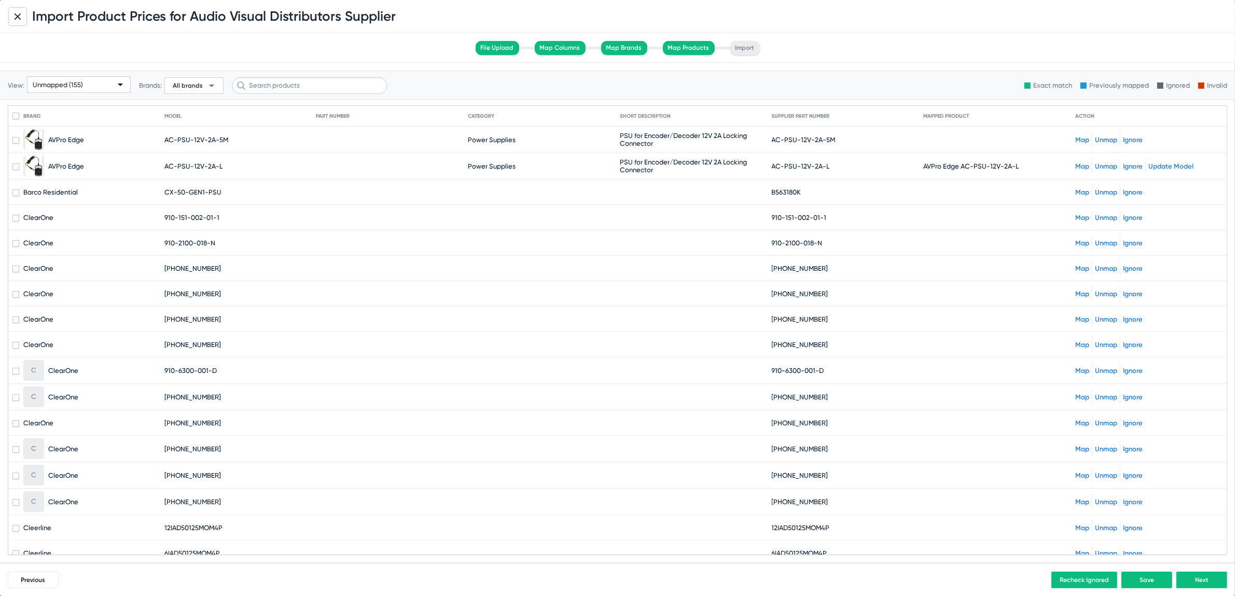
click at [81, 92] on div "Unmapped (155)" at bounding box center [74, 85] width 83 height 17
click at [70, 103] on span "All (1634)" at bounding box center [79, 104] width 99 height 20
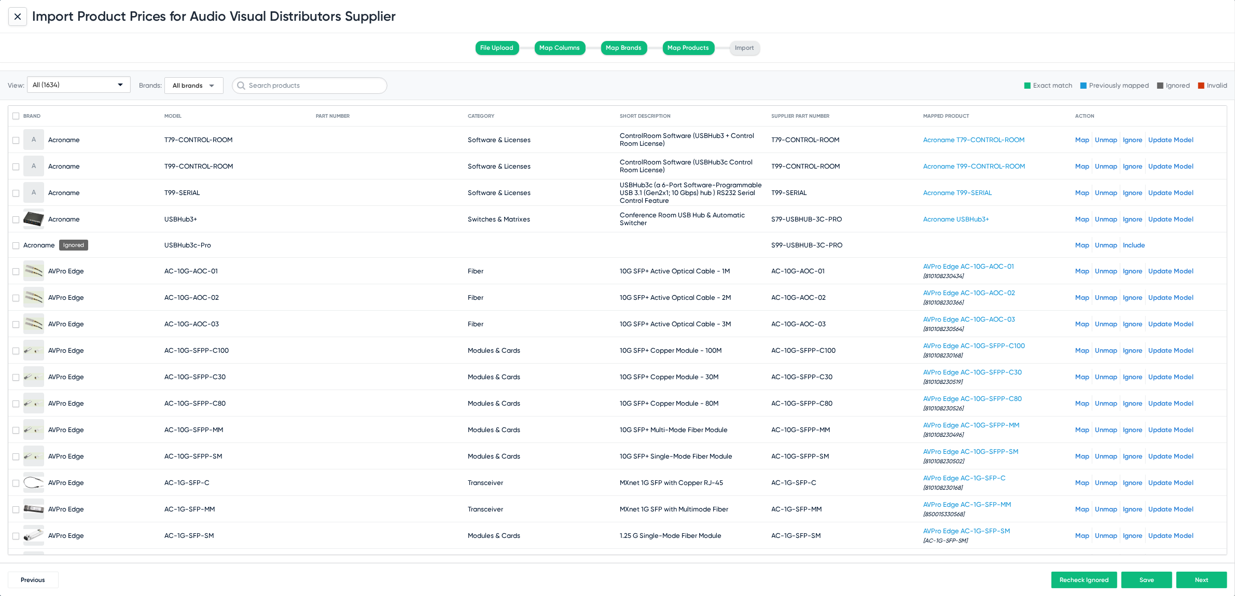
click at [202, 86] on span "All brands arrow_drop_down" at bounding box center [194, 85] width 48 height 12
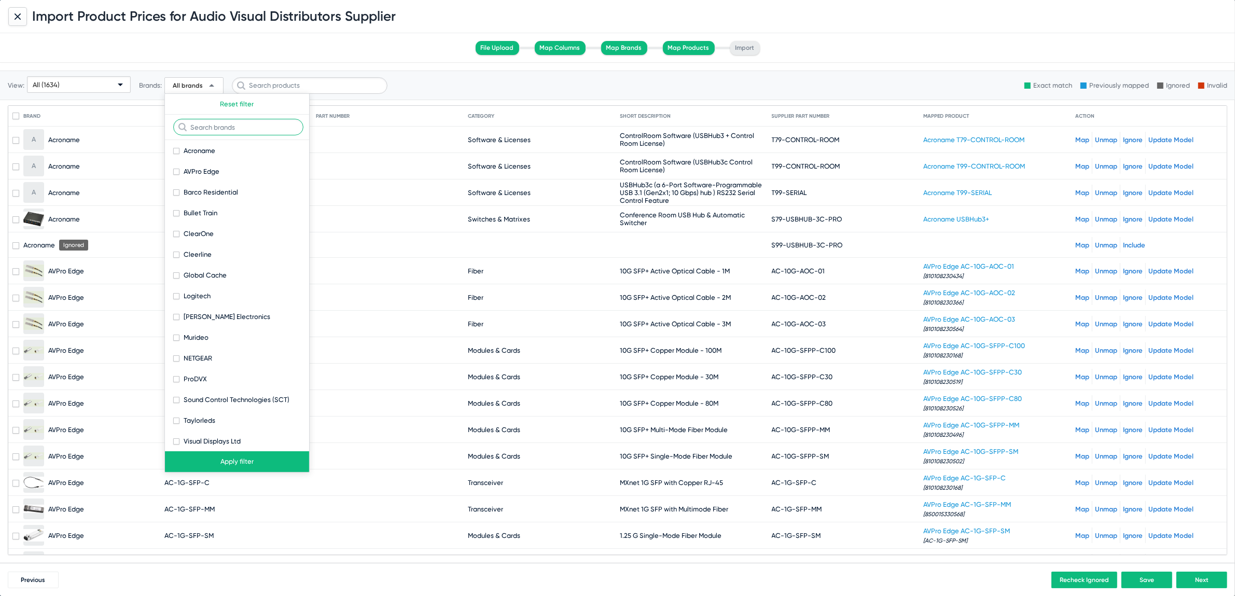
click at [220, 128] on input "text" at bounding box center [238, 127] width 130 height 17
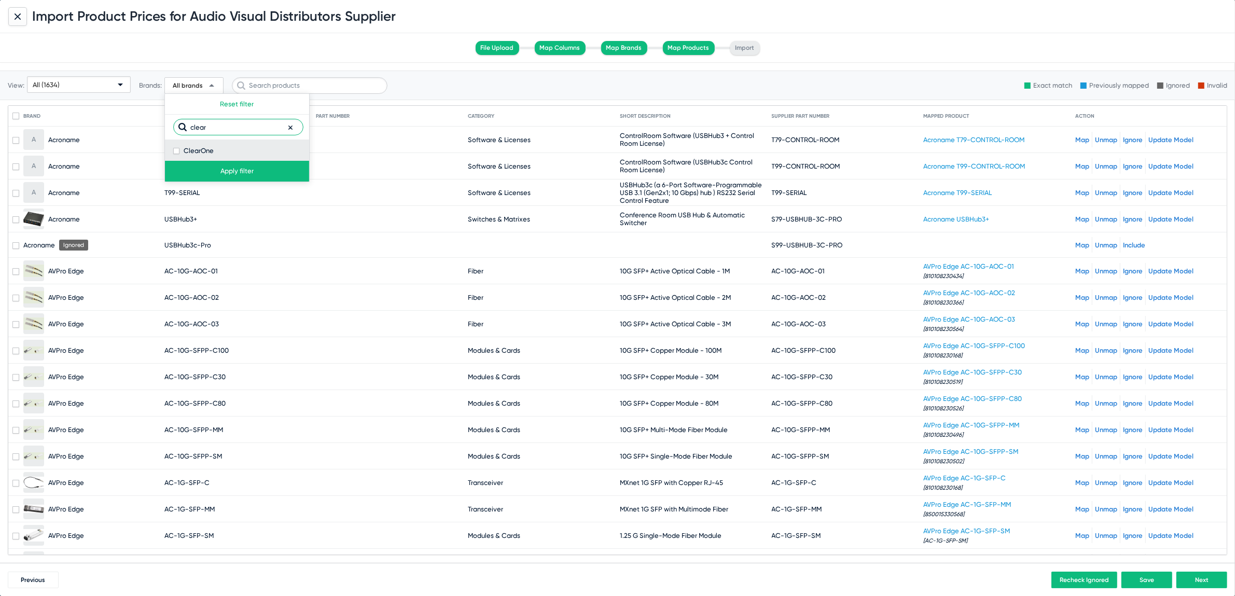
type input "clear"
click at [179, 154] on label "ClearOne" at bounding box center [193, 151] width 40 height 12
click at [176, 154] on input "ClearOne" at bounding box center [176, 154] width 1 height 1
checkbox input "true"
click at [214, 168] on button "Apply filter" at bounding box center [237, 171] width 144 height 21
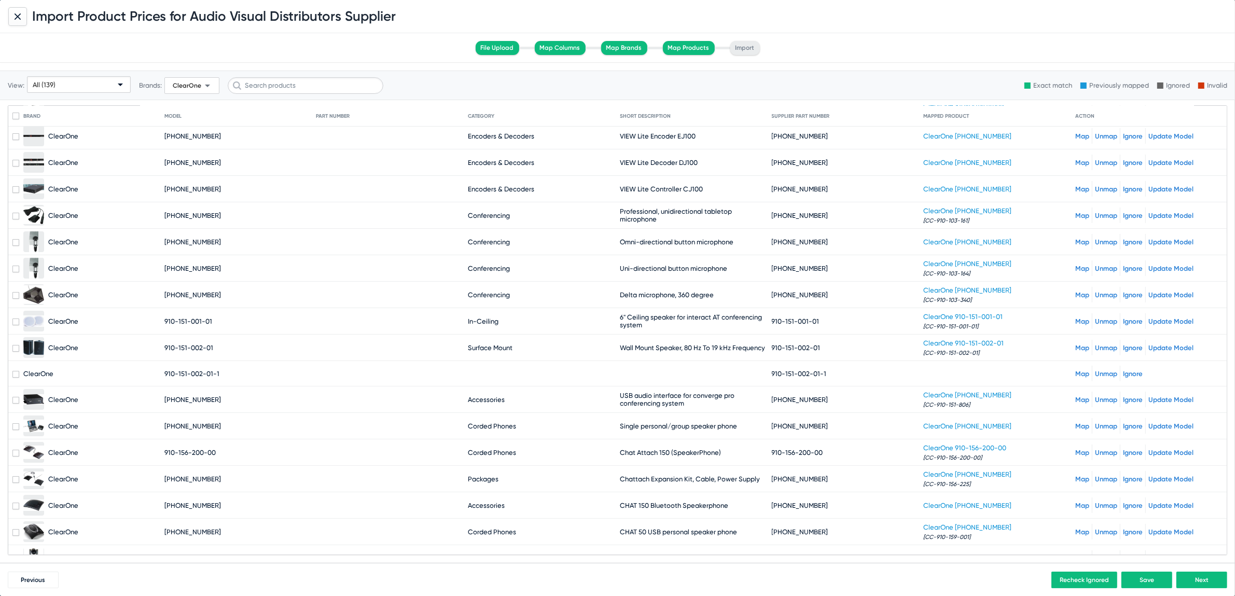
scroll to position [138, 0]
drag, startPoint x: 767, startPoint y: 367, endPoint x: 835, endPoint y: 372, distance: 68.6
click at [835, 372] on mat-cell "910-151-002-01-1" at bounding box center [848, 372] width 152 height 25
copy span "910-151-002-01-1"
click at [1076, 370] on link "Map" at bounding box center [1083, 372] width 14 height 8
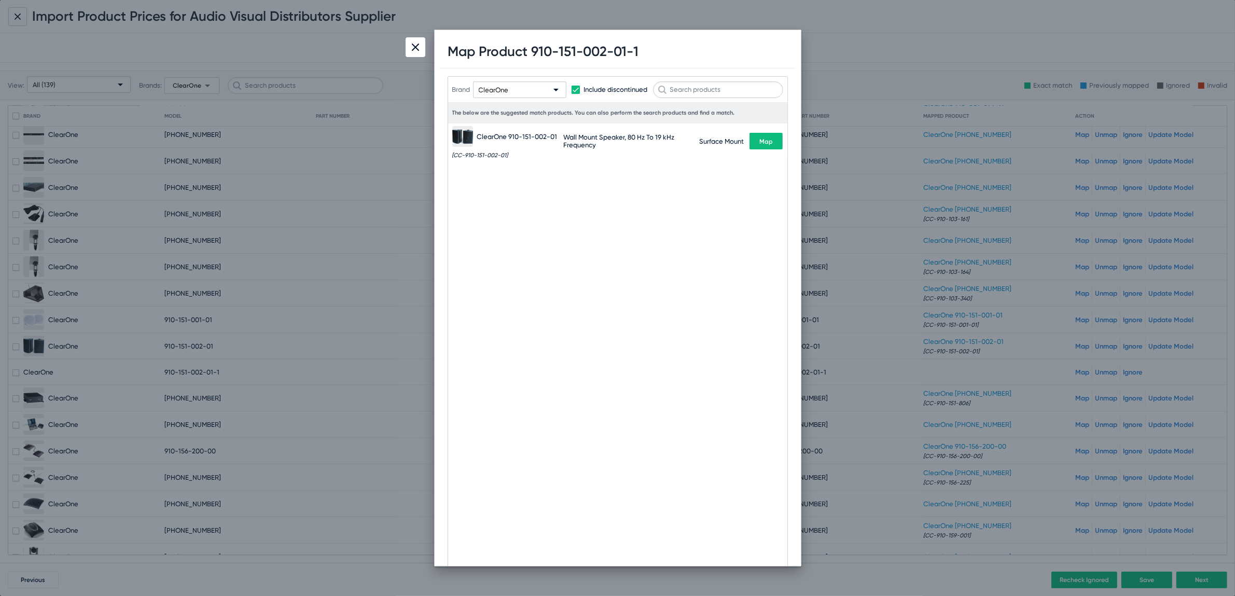
click at [704, 101] on div "Brand ClearOne Include discontinued" at bounding box center [617, 89] width 331 height 51
click at [704, 89] on input "text" at bounding box center [718, 89] width 130 height 17
paste input "LS7CT"
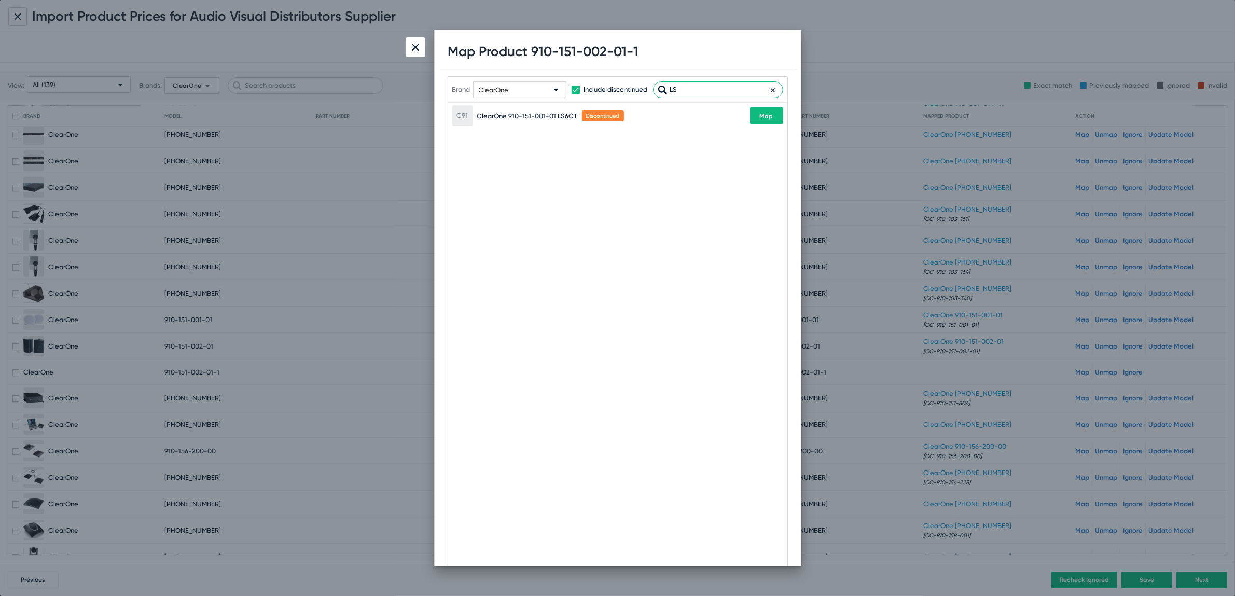
type input "L"
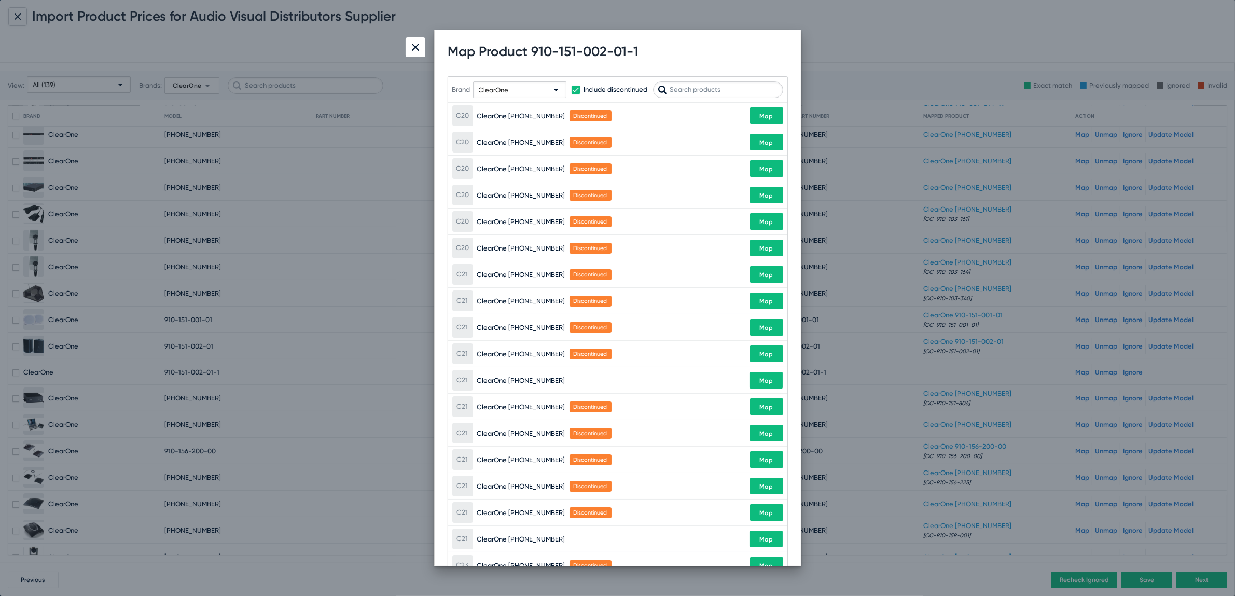
click at [412, 47] on img at bounding box center [415, 47] width 7 height 7
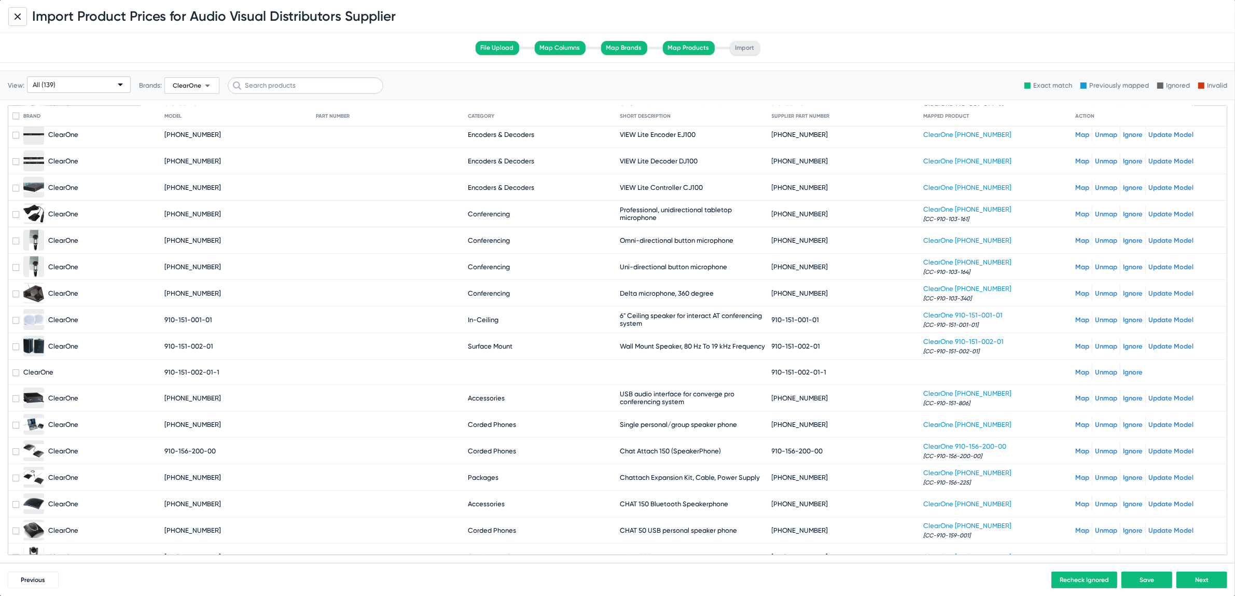
click at [782, 370] on span "910-151-002-01-1" at bounding box center [799, 372] width 55 height 8
click at [762, 372] on mat-cell at bounding box center [696, 372] width 152 height 25
click at [772, 369] on span "910-151-002-01-1" at bounding box center [799, 372] width 55 height 8
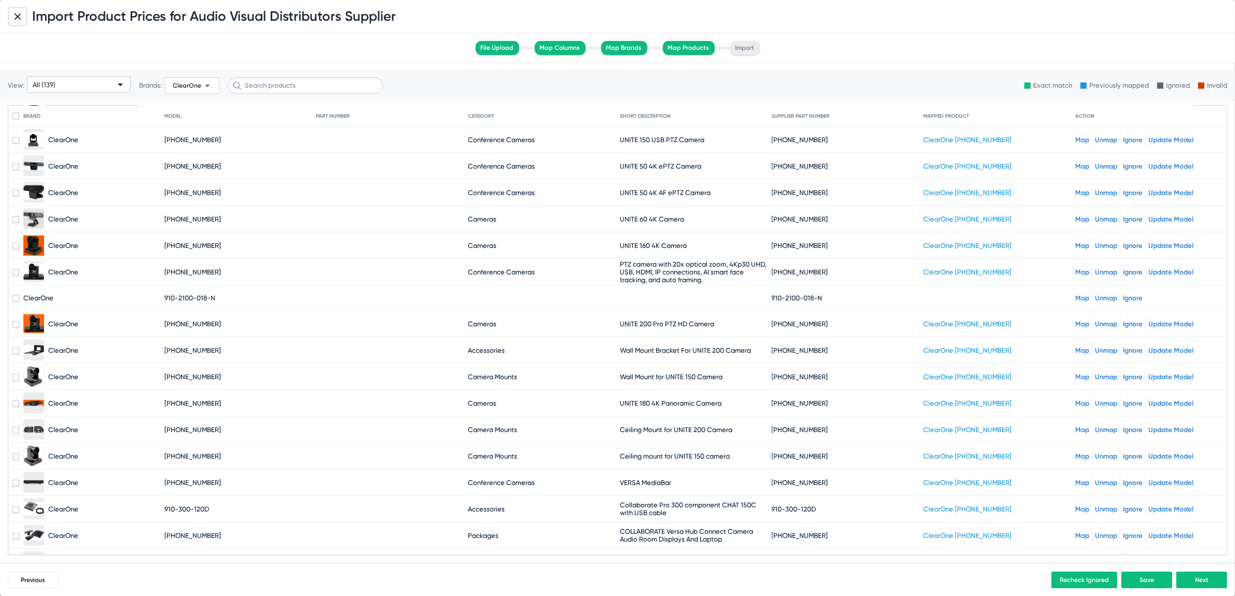
scroll to position [583, 0]
drag, startPoint x: 765, startPoint y: 291, endPoint x: 806, endPoint y: 292, distance: 41.0
click at [806, 292] on mat-row "ClearOne 910-2100-018-N 910-2100-018-N Map Unmap Ignore" at bounding box center [617, 296] width 1219 height 25
copy span "[PHONE_NUMBER]"
click at [1076, 293] on link "Map" at bounding box center [1083, 297] width 14 height 8
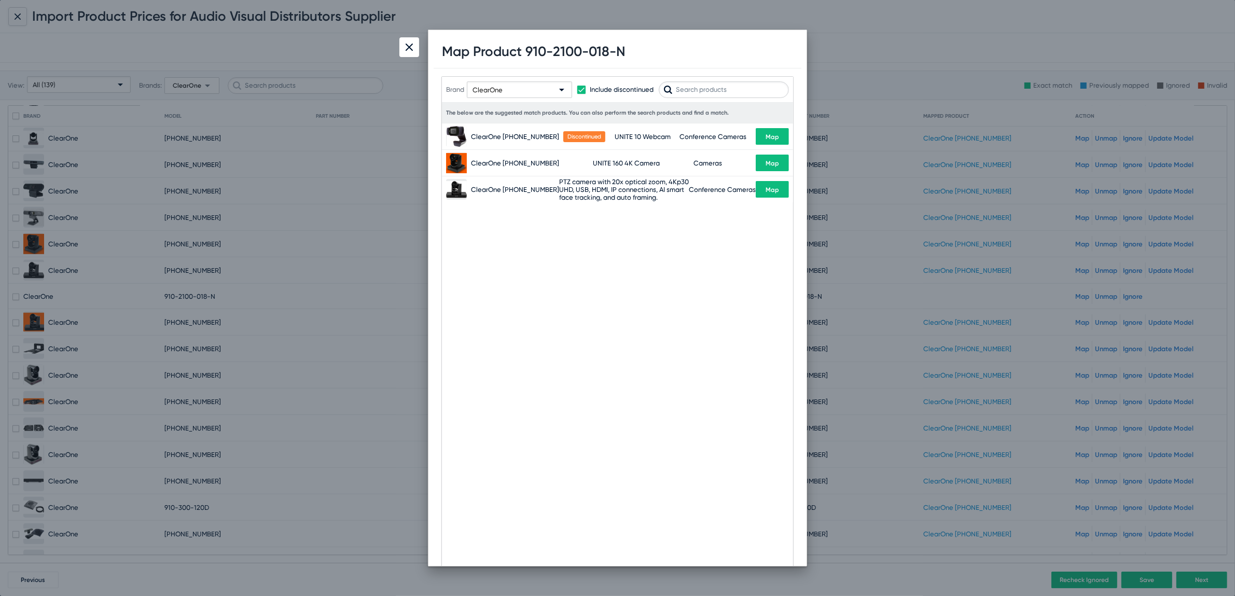
click at [696, 85] on input "text" at bounding box center [724, 89] width 130 height 17
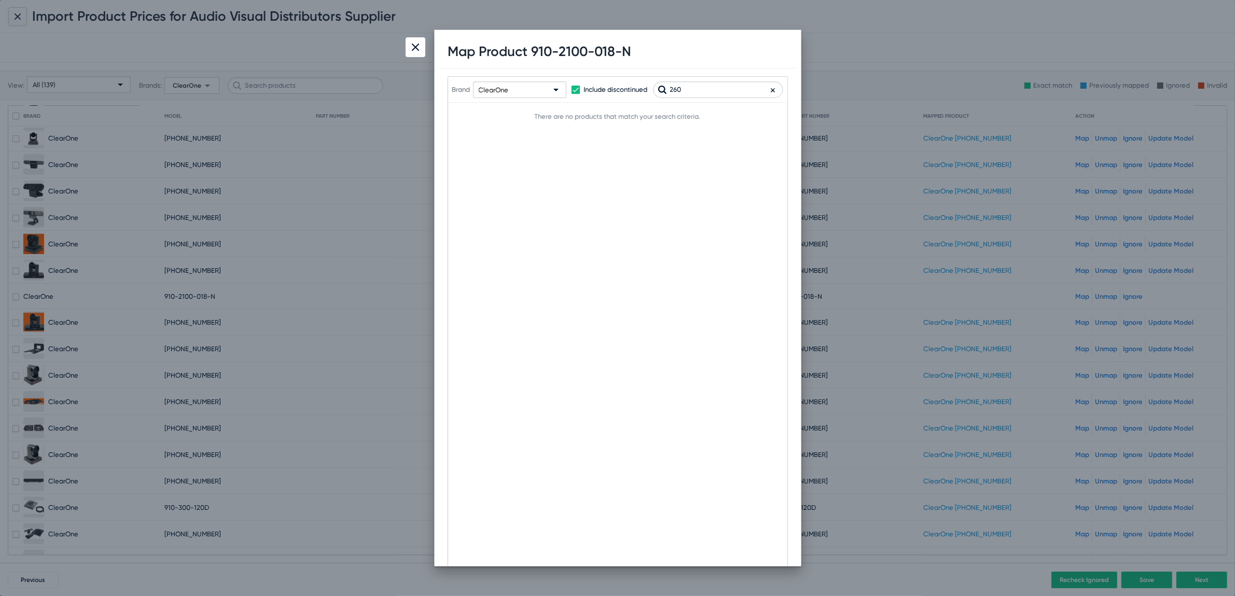
type input "260"
click at [410, 50] on div at bounding box center [416, 47] width 20 height 20
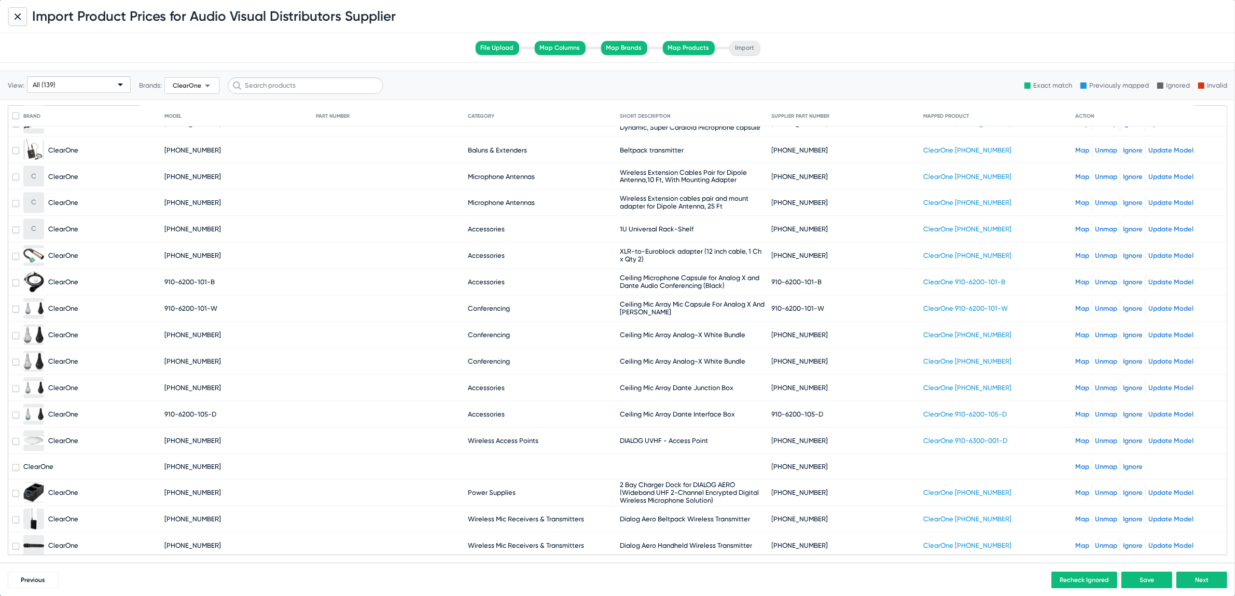
scroll to position [2401, 0]
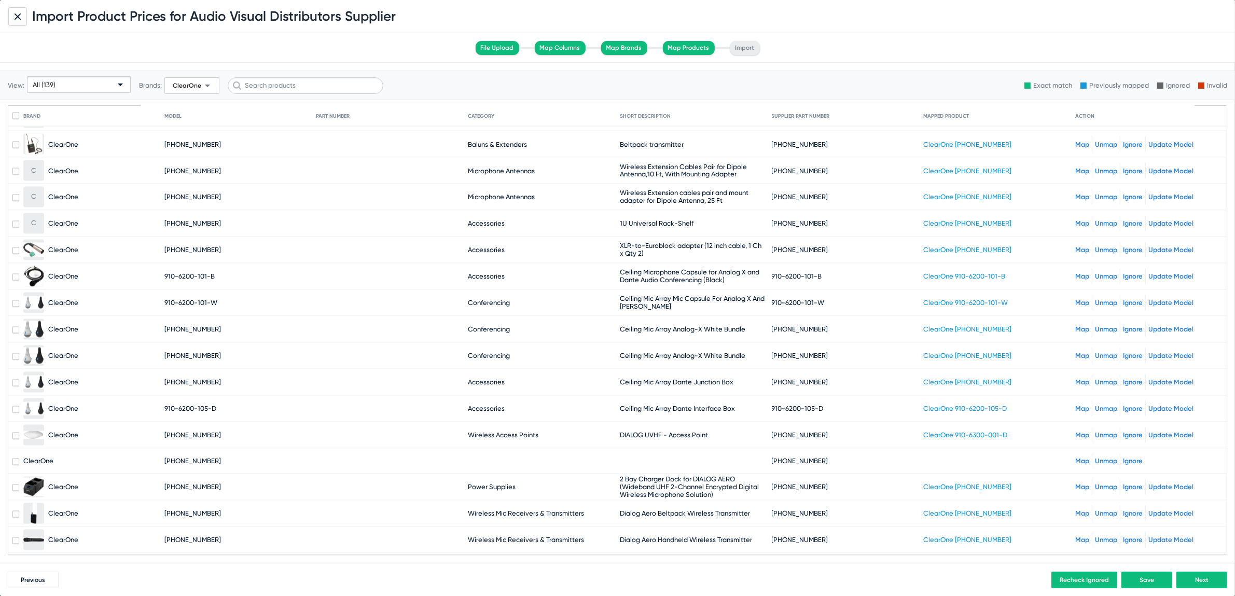
click at [796, 432] on span "[PHONE_NUMBER]" at bounding box center [800, 436] width 57 height 8
click at [772, 458] on span "[PHONE_NUMBER]" at bounding box center [800, 462] width 57 height 8
drag, startPoint x: 767, startPoint y: 442, endPoint x: 795, endPoint y: 439, distance: 28.1
click at [795, 458] on span "[PHONE_NUMBER]" at bounding box center [800, 462] width 57 height 8
drag, startPoint x: 795, startPoint y: 439, endPoint x: 772, endPoint y: 440, distance: 23.9
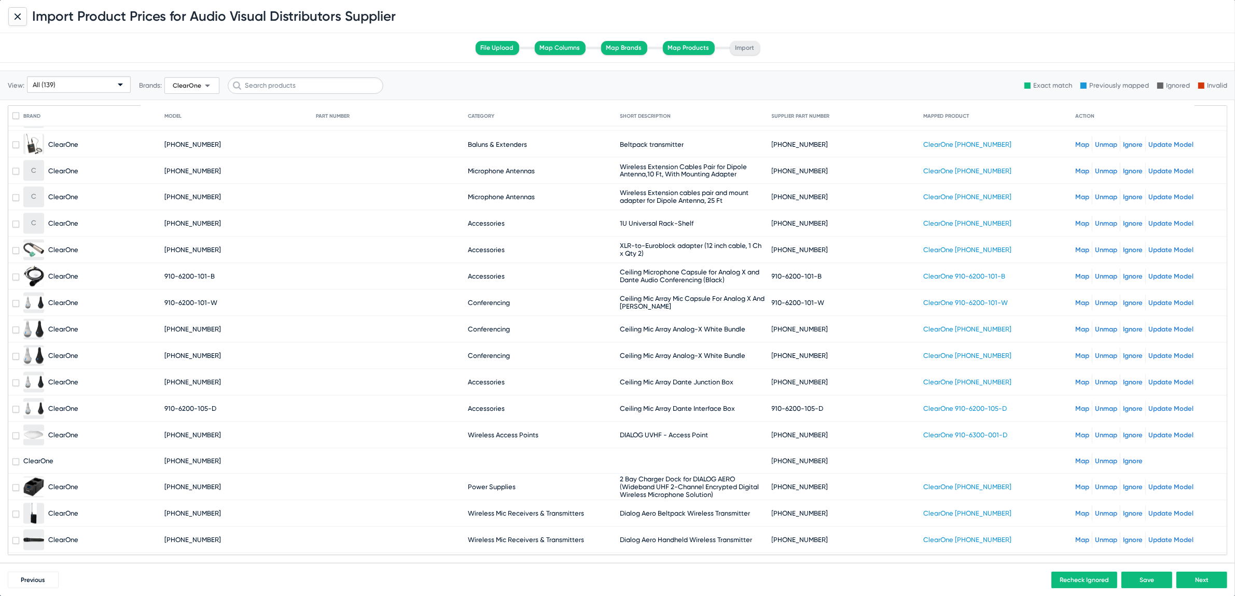
click at [772, 458] on span "[PHONE_NUMBER]" at bounding box center [800, 462] width 57 height 8
drag, startPoint x: 766, startPoint y: 441, endPoint x: 797, endPoint y: 440, distance: 31.1
click at [797, 458] on span "[PHONE_NUMBER]" at bounding box center [800, 462] width 57 height 8
copy span "[PHONE_NUMBER]"
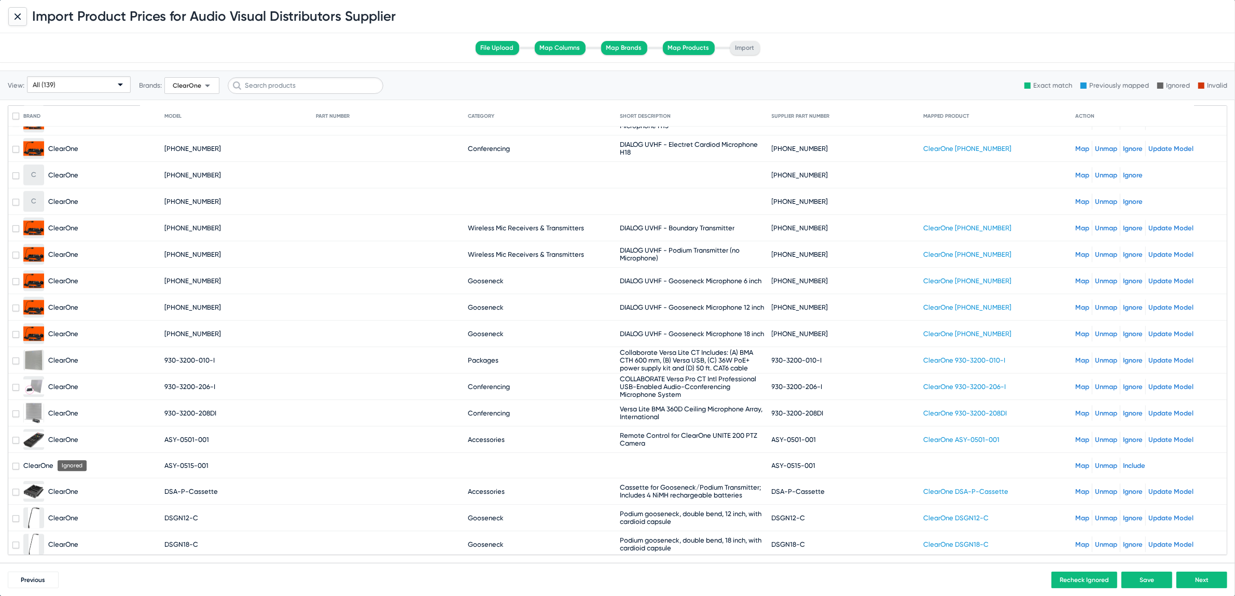
scroll to position [3161, 0]
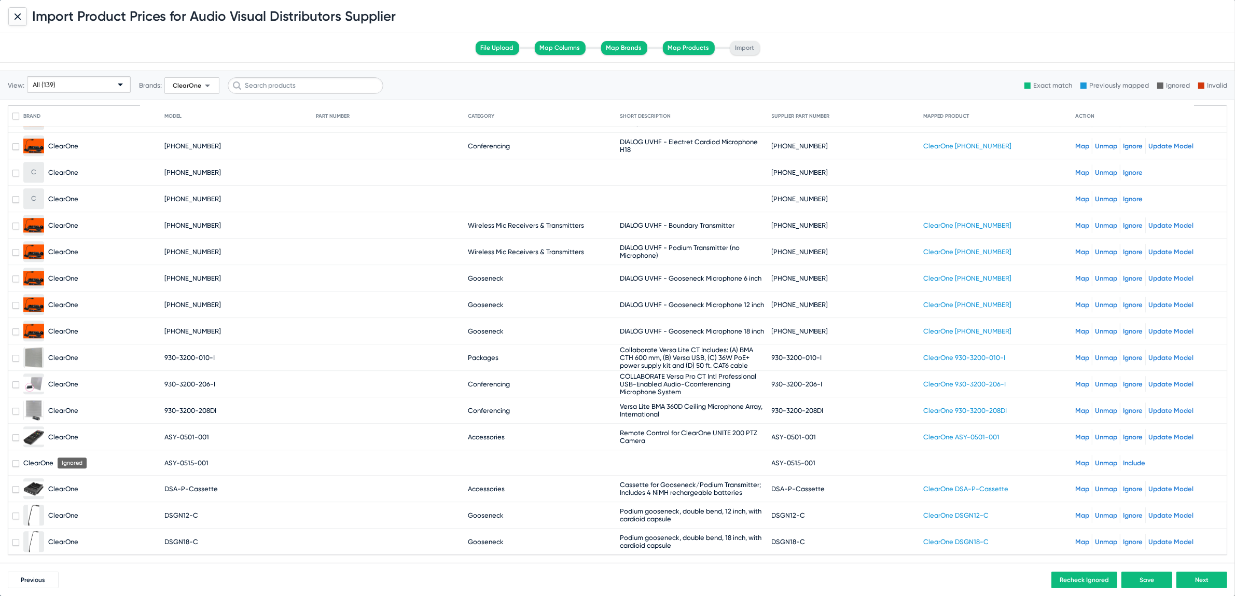
click at [19, 23] on div at bounding box center [17, 16] width 19 height 19
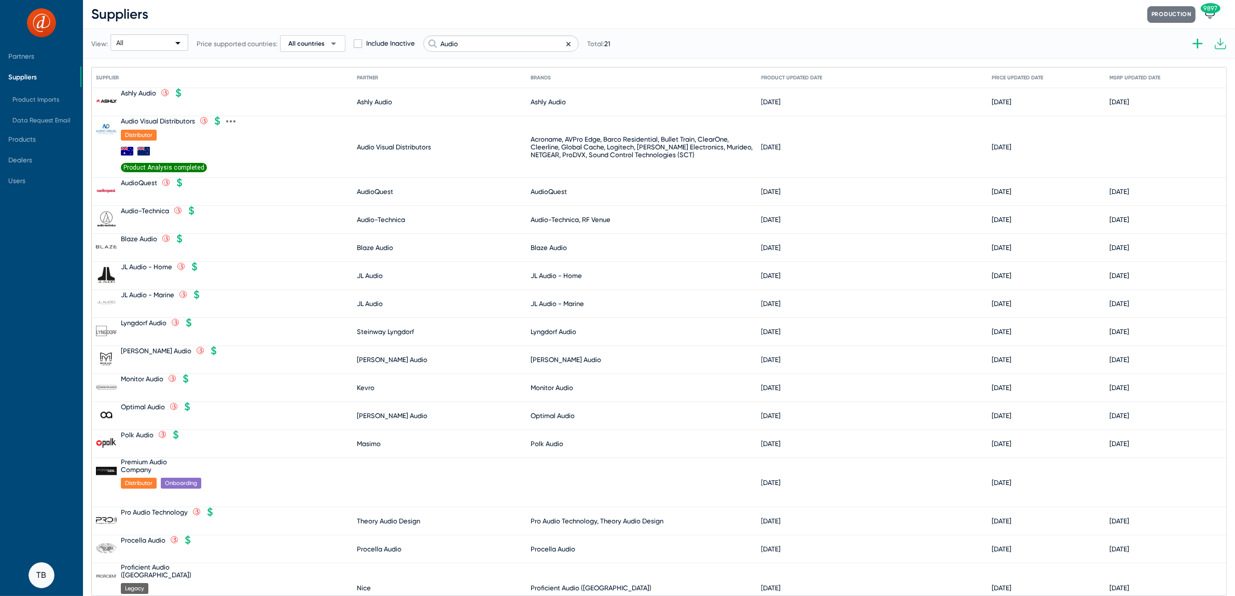
click at [160, 165] on span "Product Analysis completed" at bounding box center [164, 167] width 86 height 9
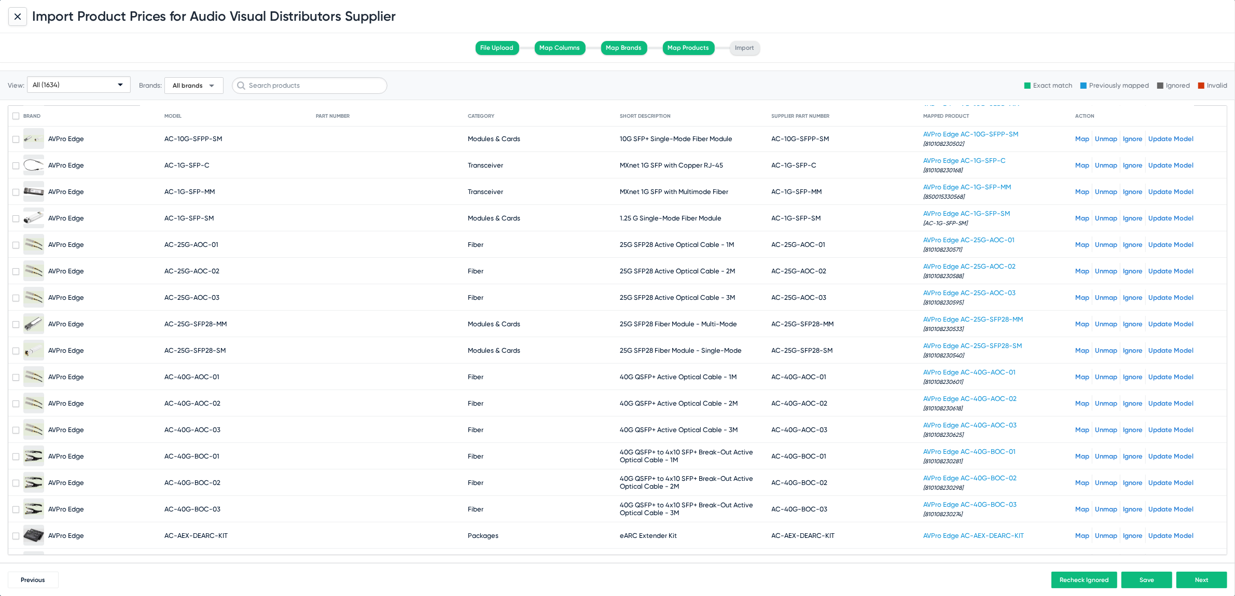
scroll to position [333, 0]
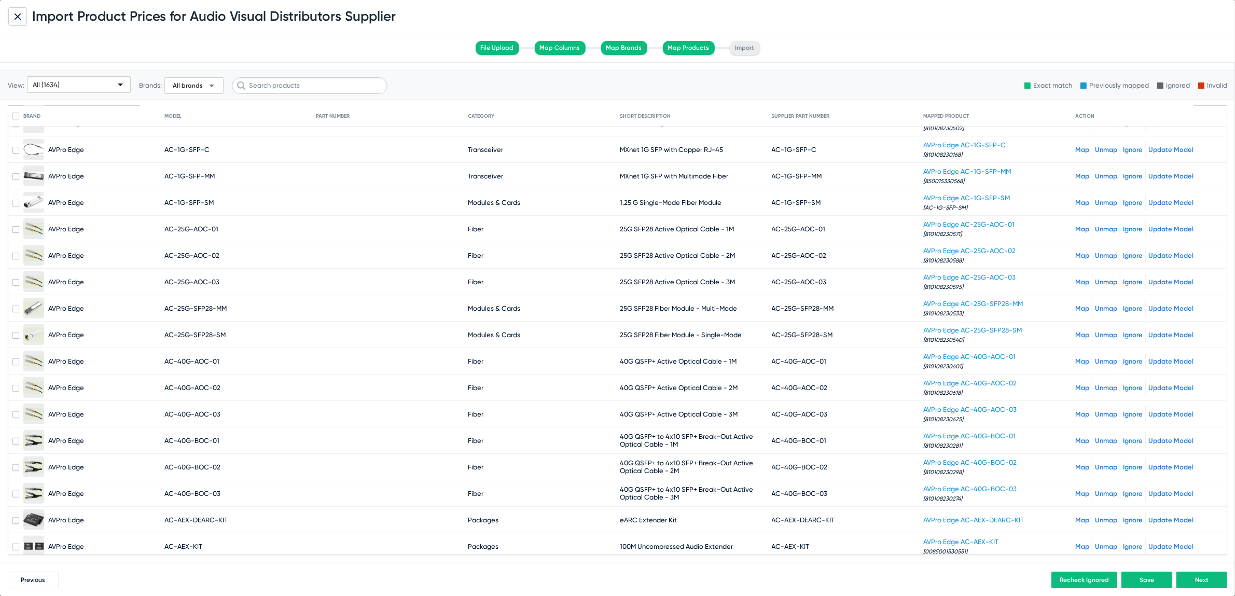
click at [42, 85] on span "All (1634)" at bounding box center [46, 85] width 27 height 8
click at [56, 166] on span "Unmapped (154)" at bounding box center [79, 165] width 99 height 20
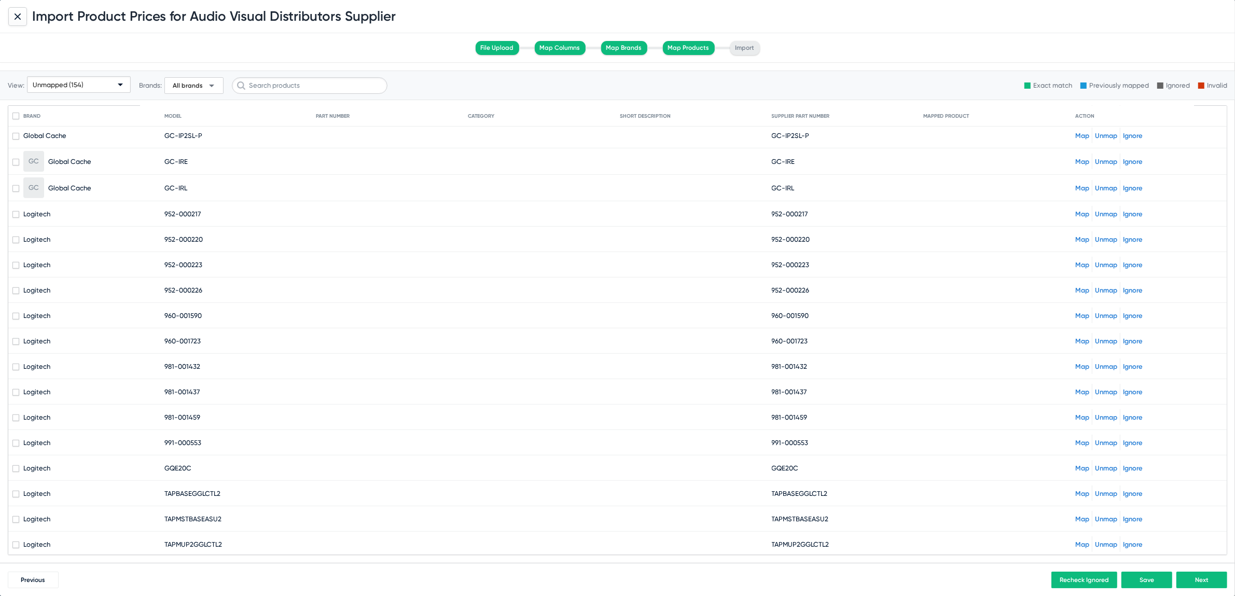
scroll to position [546, 0]
drag, startPoint x: 161, startPoint y: 205, endPoint x: 229, endPoint y: 207, distance: 68.0
click at [229, 207] on mat-row "Logitech 952-000217 952-000217 Map Unmap Ignore" at bounding box center [617, 211] width 1219 height 25
copy mat-row "952-000217"
click at [207, 304] on mat-cell "960-001590" at bounding box center [240, 312] width 152 height 25
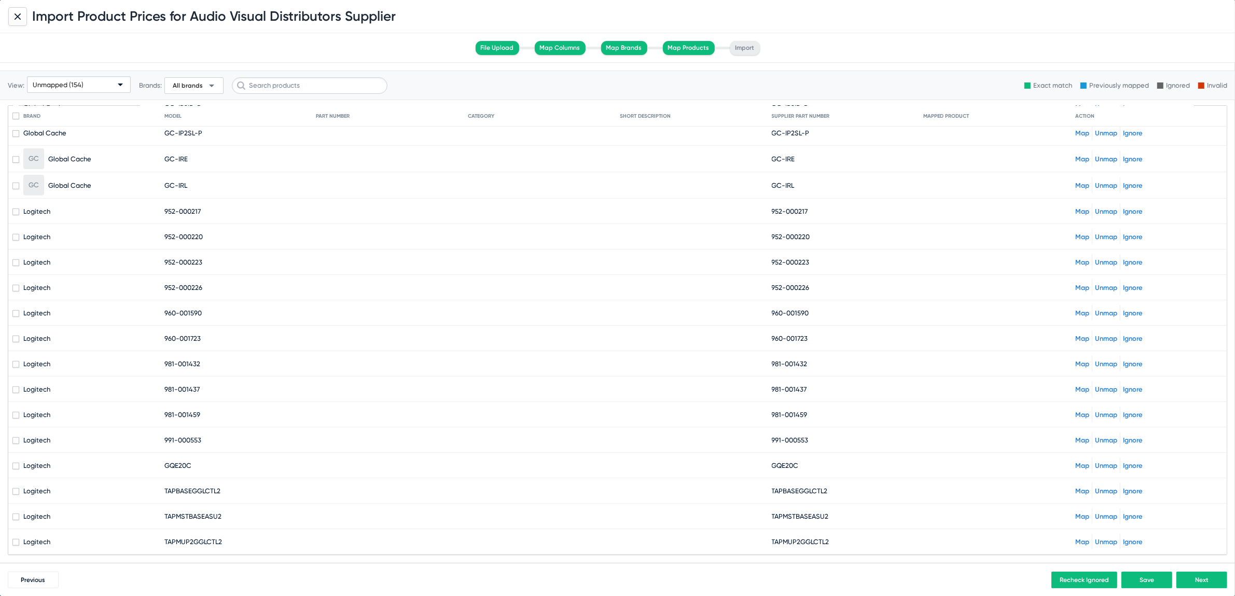
drag, startPoint x: 163, startPoint y: 205, endPoint x: 238, endPoint y: 202, distance: 75.3
click at [238, 202] on mat-cell "952-000217" at bounding box center [240, 211] width 152 height 25
copy span "952-000217"
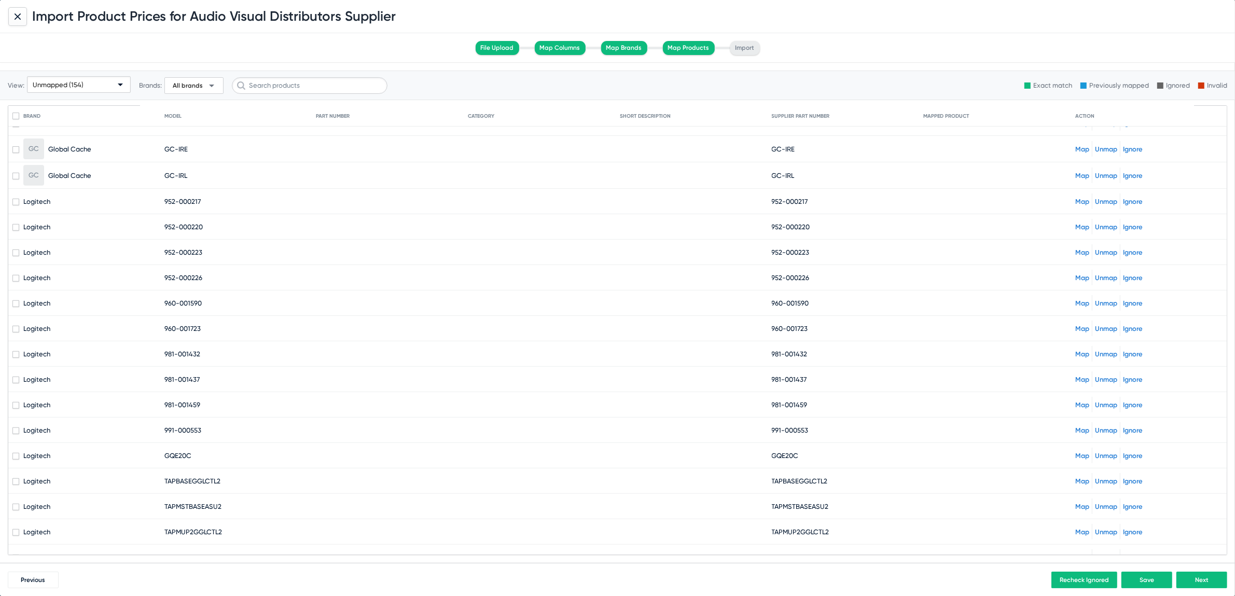
drag, startPoint x: 163, startPoint y: 374, endPoint x: 255, endPoint y: 376, distance: 91.9
click at [255, 376] on mat-cell "981-001437" at bounding box center [240, 379] width 152 height 25
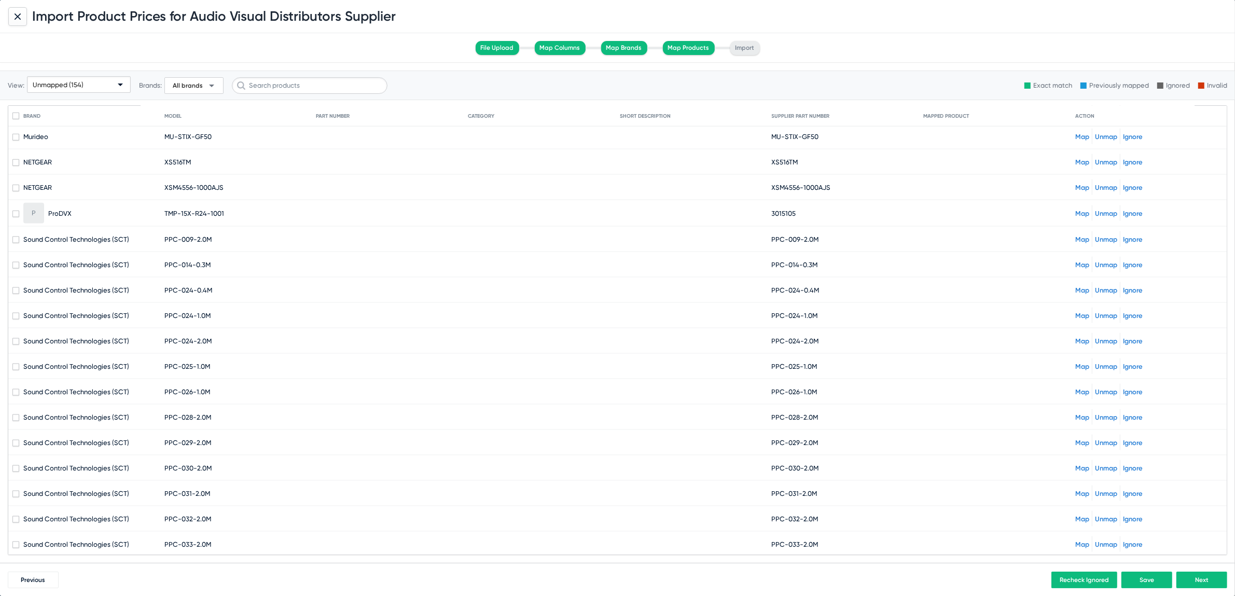
scroll to position [1742, 0]
drag, startPoint x: 161, startPoint y: 225, endPoint x: 230, endPoint y: 224, distance: 69.0
click at [230, 227] on mat-row "Sound Control Technologies (SCT) PPC-009-2.0M PPC-009-2.0M Map Unmap Ignore" at bounding box center [617, 239] width 1219 height 25
copy mat-row "PPC-009-2.0M"
click at [1076, 236] on link "Map" at bounding box center [1083, 240] width 14 height 8
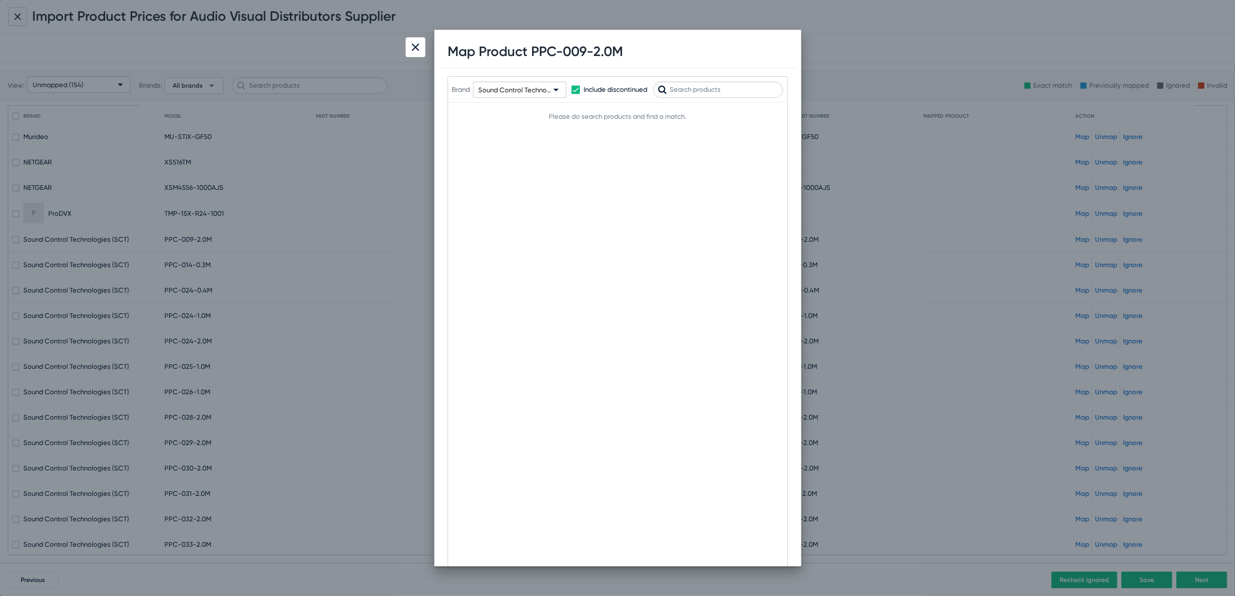
click at [718, 92] on input "text" at bounding box center [718, 89] width 130 height 17
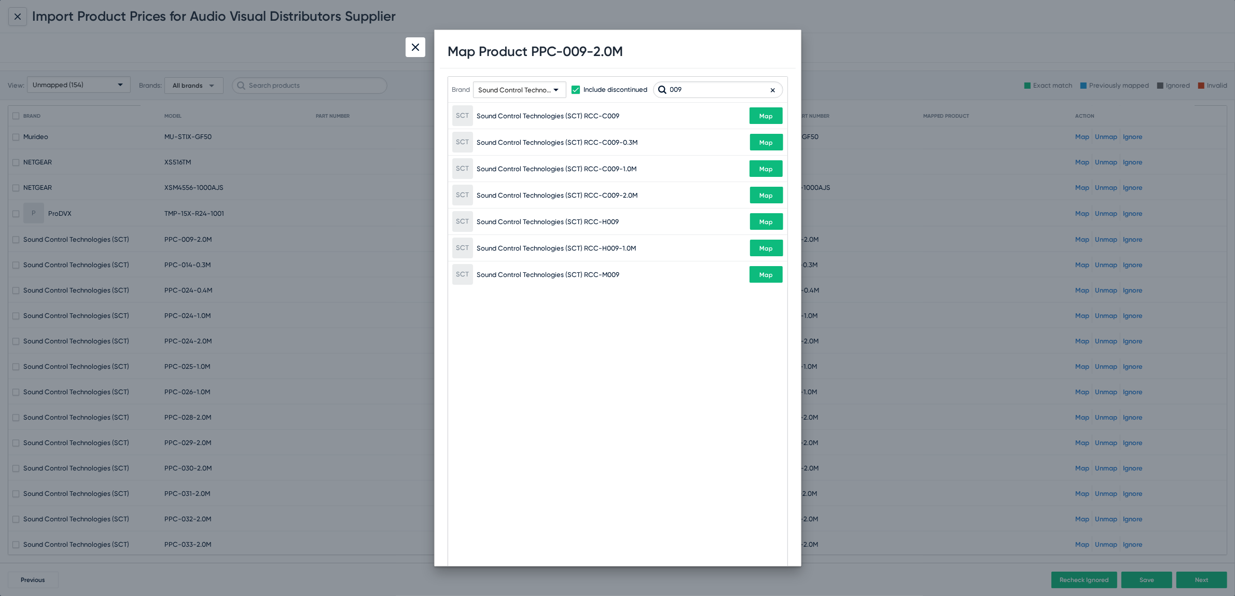
type input "009"
click at [413, 49] on img at bounding box center [415, 47] width 7 height 7
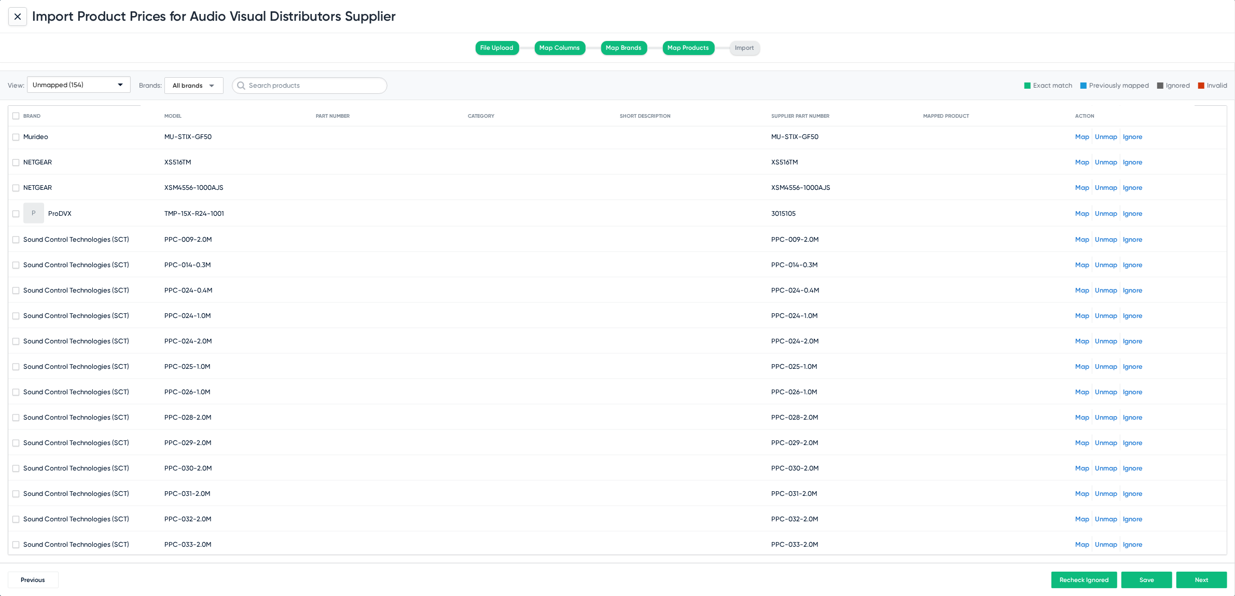
drag, startPoint x: 163, startPoint y: 225, endPoint x: 222, endPoint y: 222, distance: 58.7
click at [222, 227] on mat-cell "PPC-009-2.0M" at bounding box center [240, 239] width 152 height 25
copy span "PPC-009-2.0M"
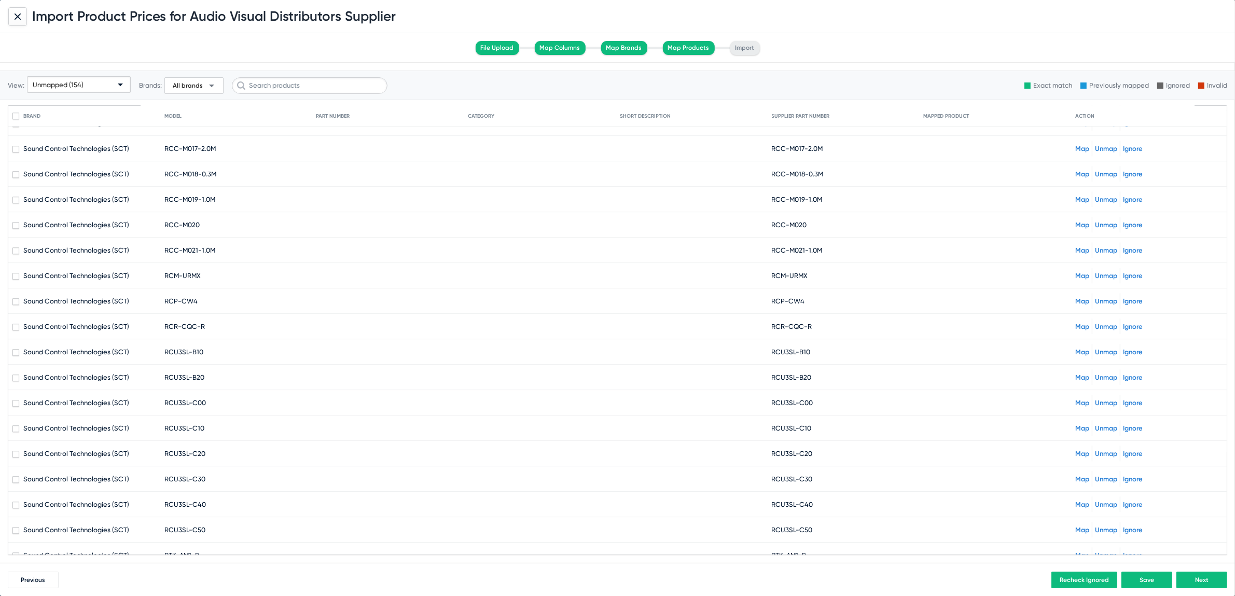
click at [1193, 588] on div "Previous Recheck Ignored Save Next" at bounding box center [617, 579] width 1235 height 33
click at [1200, 574] on button "Next" at bounding box center [1202, 580] width 51 height 17
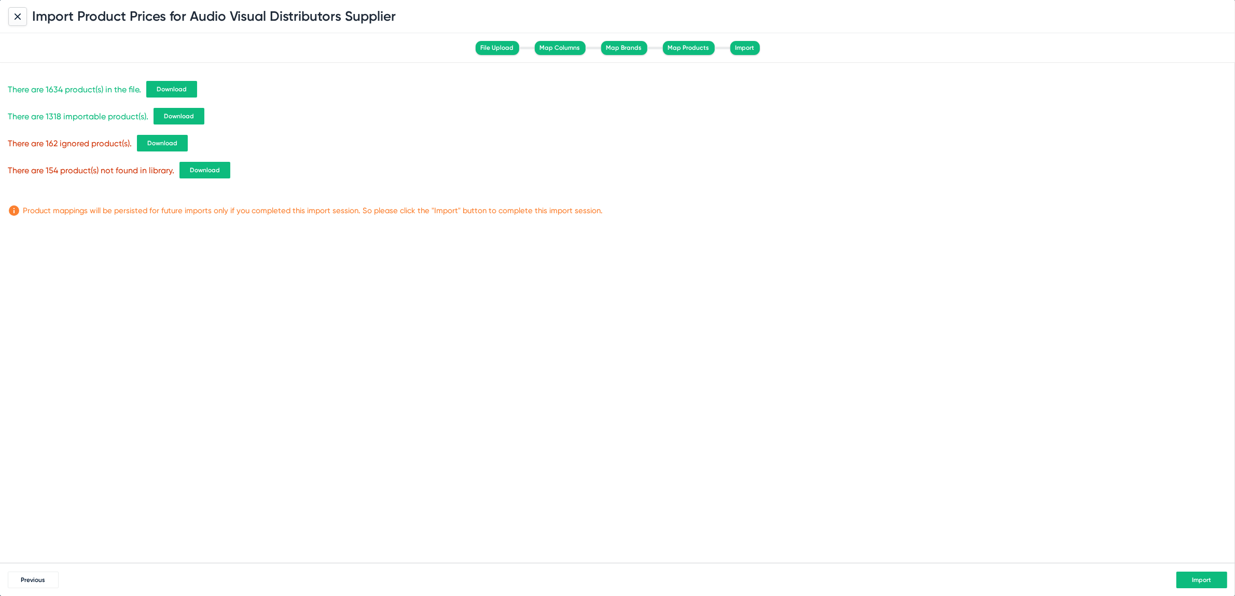
click at [209, 170] on span "Download" at bounding box center [205, 170] width 30 height 7
click at [1138, 452] on div "There are 1634 product(s) in the file. Download There are 1318 importable produ…" at bounding box center [617, 313] width 1235 height 500
click at [1214, 584] on button "Import" at bounding box center [1202, 580] width 51 height 17
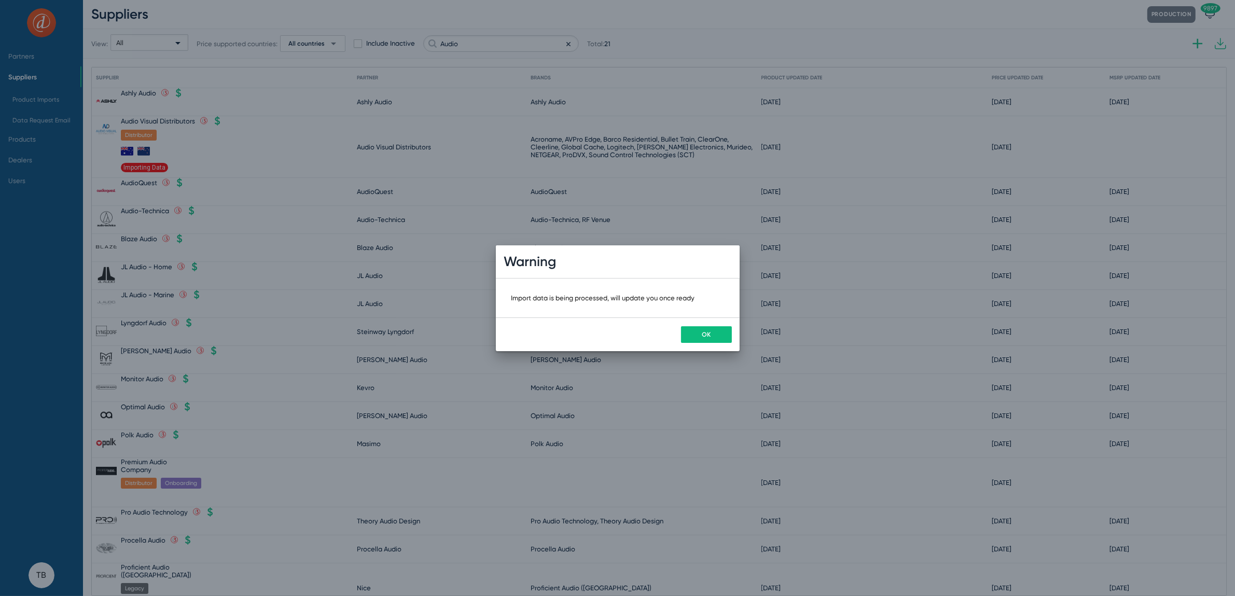
click at [710, 333] on button "OK" at bounding box center [706, 334] width 51 height 17
